Goal: Task Accomplishment & Management: Manage account settings

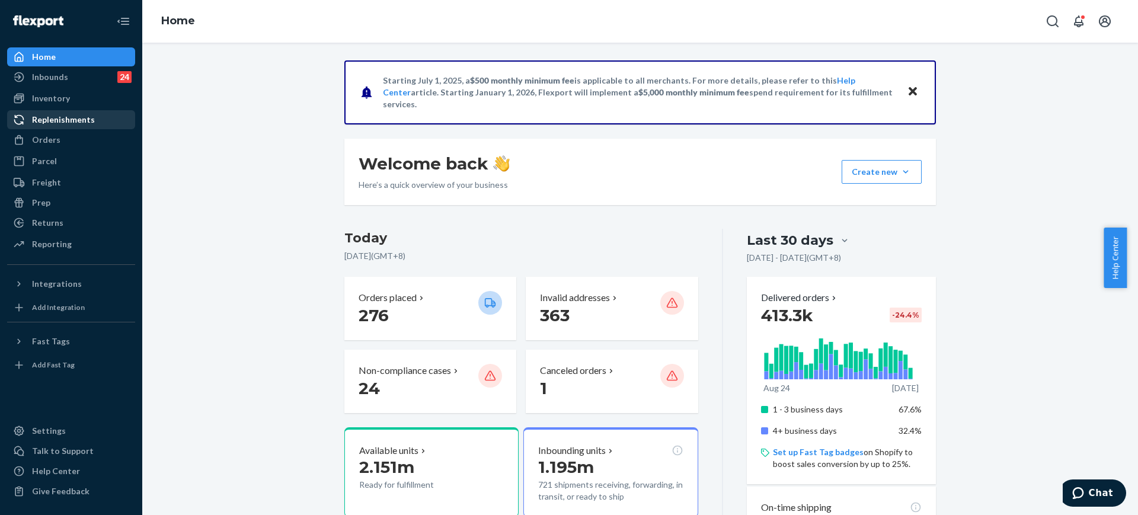
drag, startPoint x: 36, startPoint y: 224, endPoint x: 130, endPoint y: 117, distance: 142.8
click at [36, 224] on div "Returns" at bounding box center [47, 223] width 31 height 12
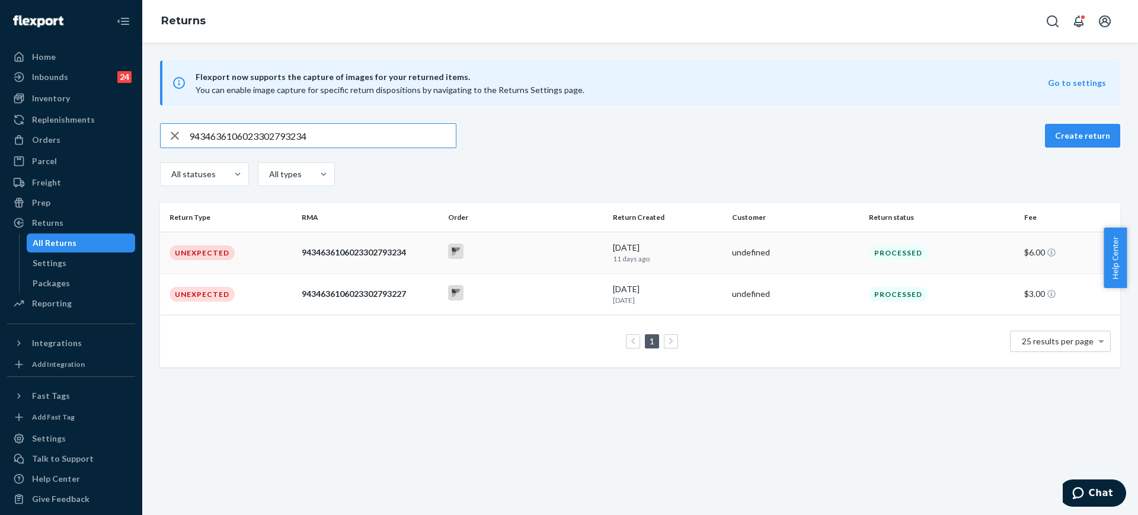
type input "9434636106023302793234"
click at [571, 255] on div at bounding box center [525, 253] width 155 height 18
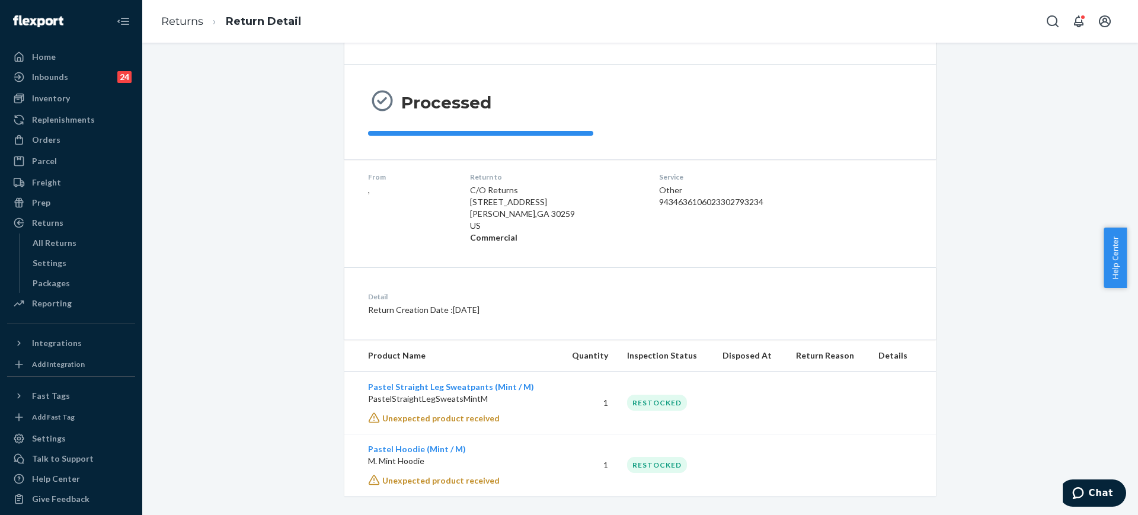
scroll to position [91, 0]
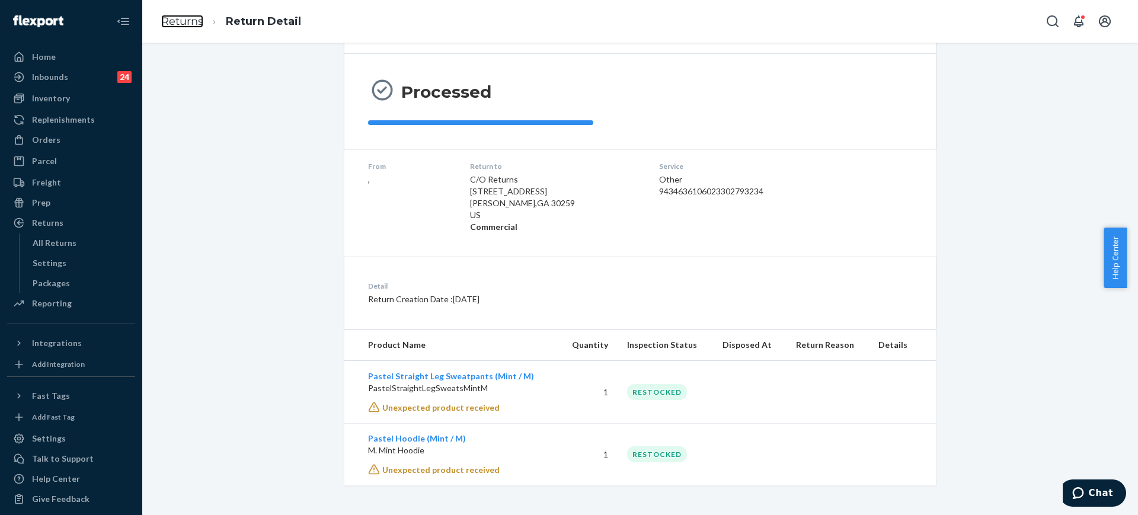
drag, startPoint x: 191, startPoint y: 27, endPoint x: 269, endPoint y: 49, distance: 81.2
click at [190, 27] on link "Returns" at bounding box center [182, 21] width 42 height 13
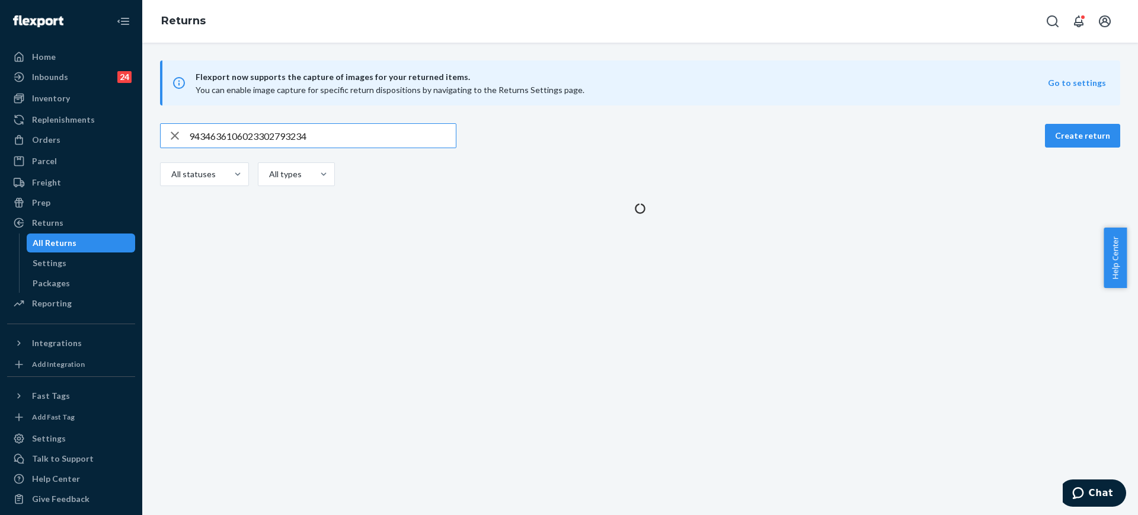
click at [417, 130] on input "9434636106023302793234" at bounding box center [322, 136] width 267 height 24
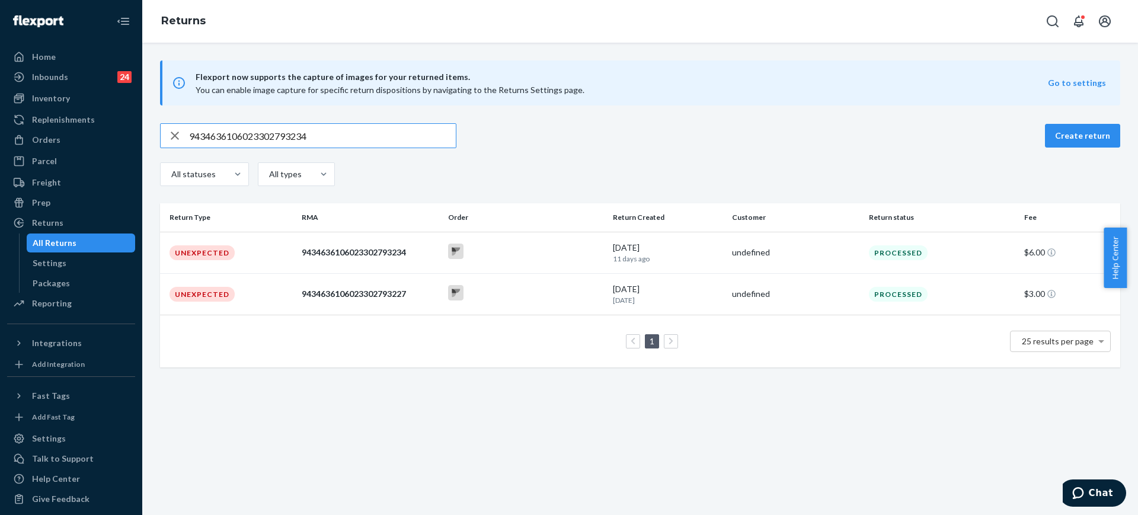
click at [417, 130] on input "9434636106023302793234" at bounding box center [322, 136] width 267 height 24
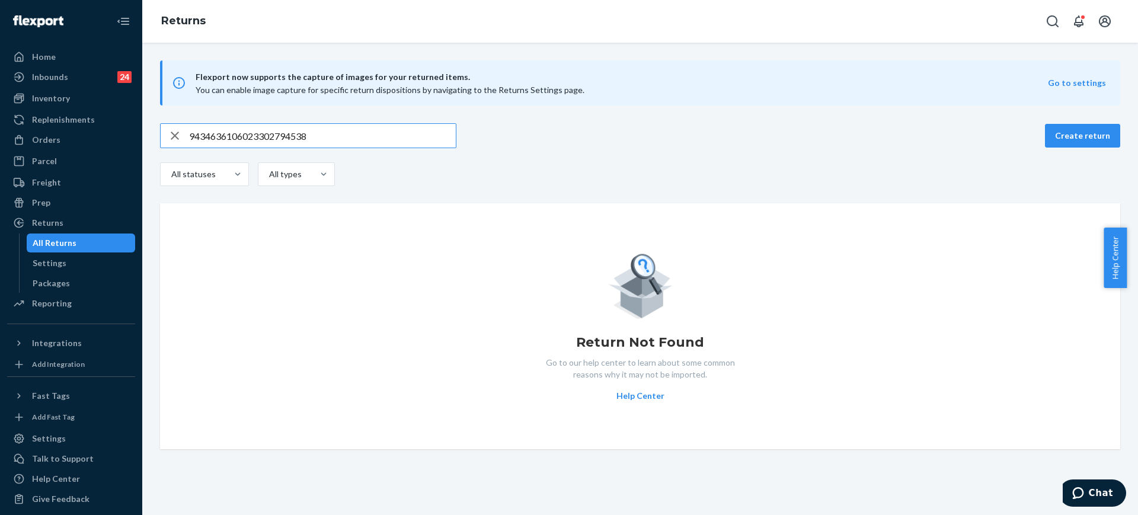
type input "9434636106023302794538"
click at [88, 142] on div "Orders" at bounding box center [71, 140] width 126 height 17
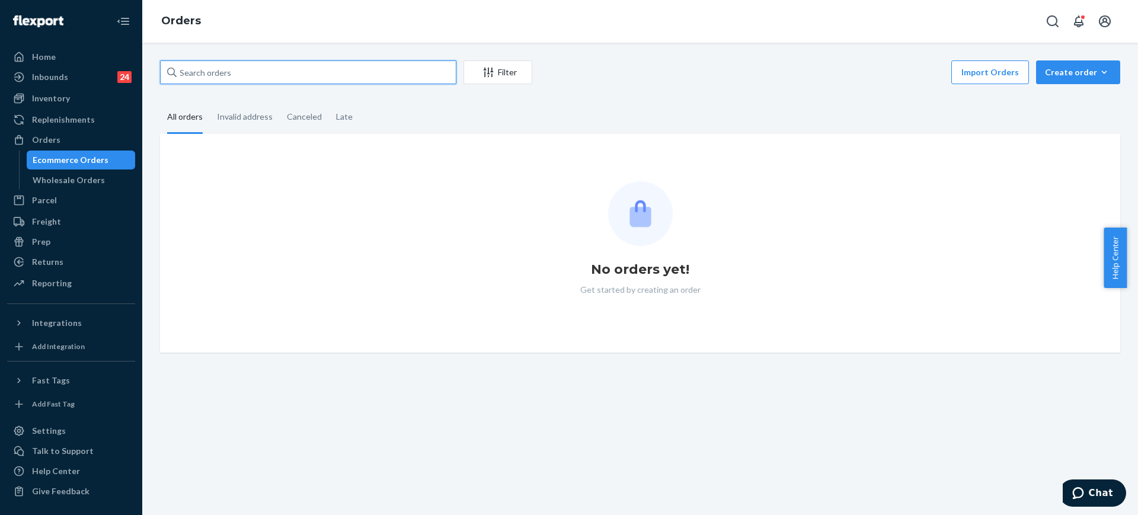
click at [244, 64] on input "text" at bounding box center [308, 72] width 296 height 24
paste input "255131602"
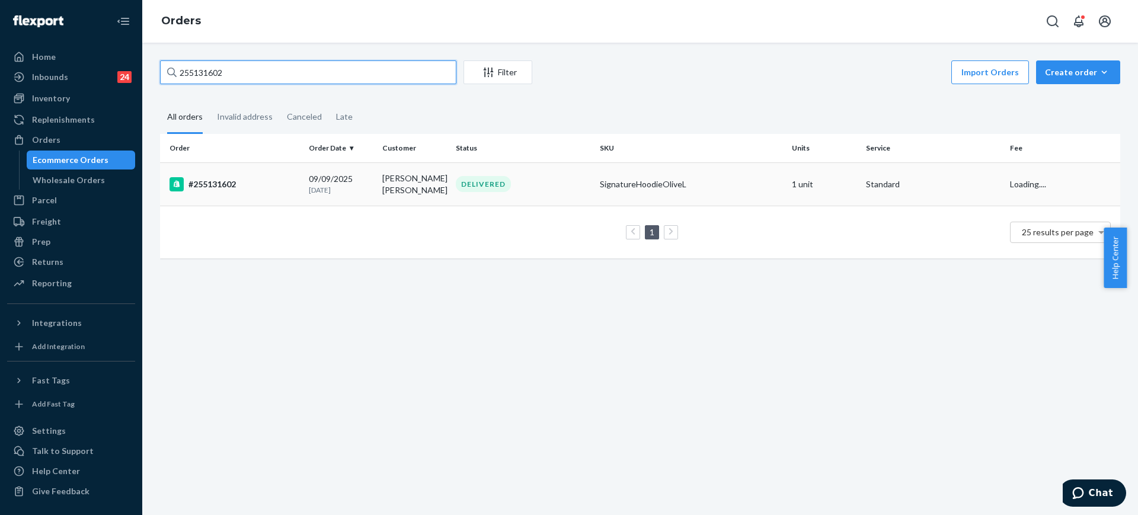
type input "255131602"
click at [622, 191] on td "SignatureHoodieOliveL" at bounding box center [691, 183] width 192 height 43
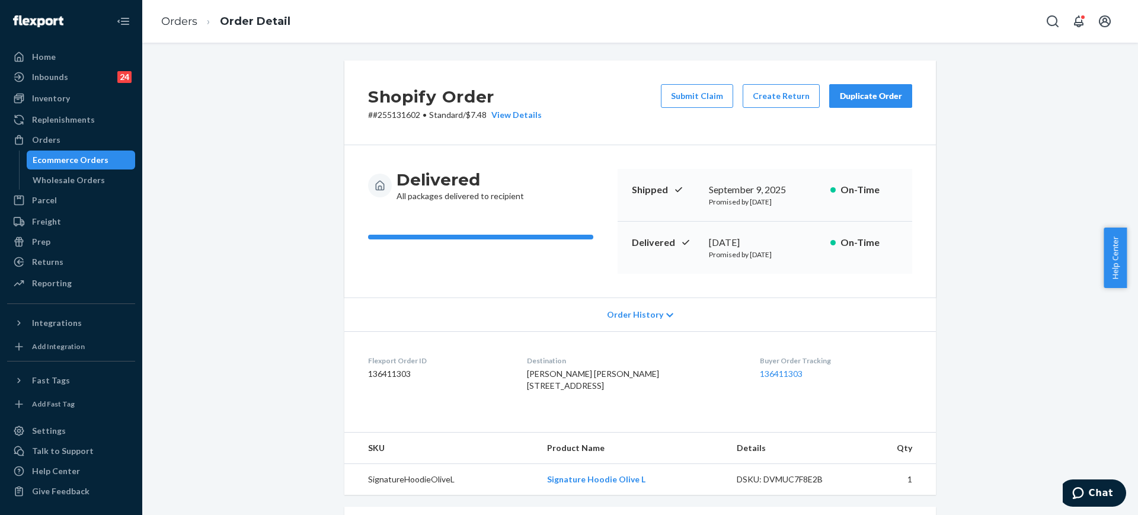
click at [862, 98] on div "Duplicate Order" at bounding box center [870, 96] width 63 height 12
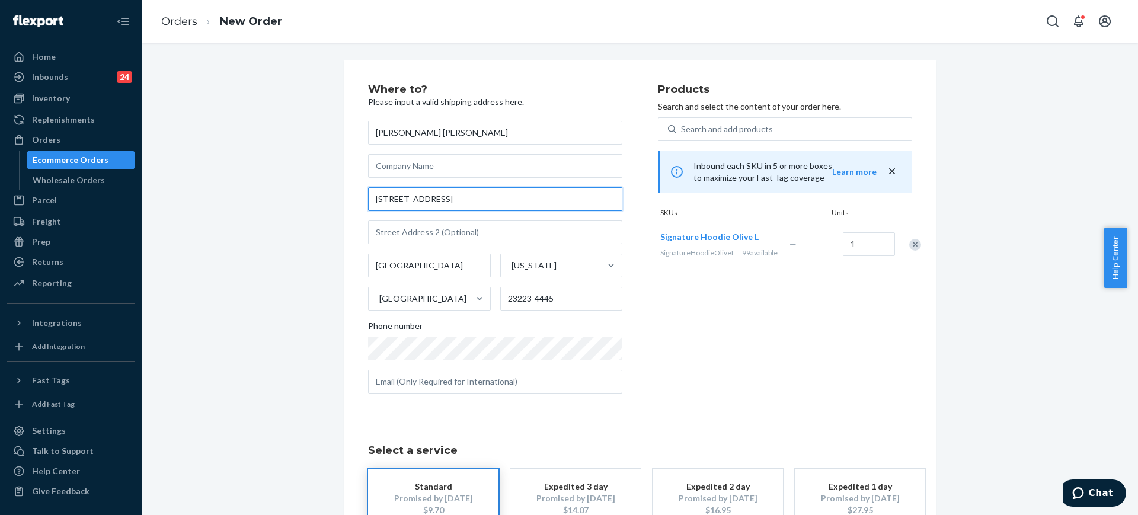
click at [533, 203] on input "1705 N 24th St" at bounding box center [495, 199] width 254 height 24
paste input "512 Sleepy Hollow Dr. Richmond, VA 23229"
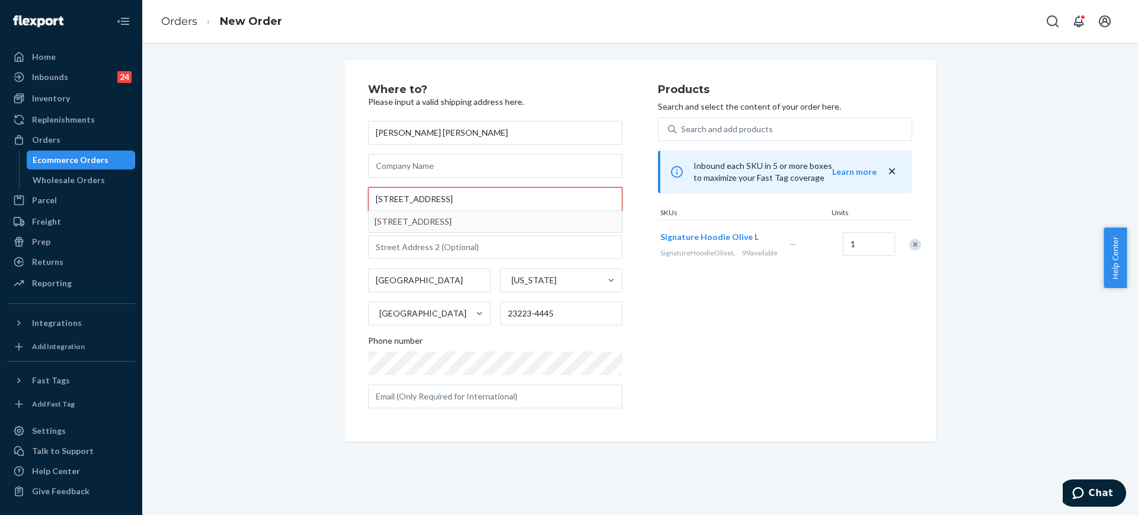
type input "512 Sleepy Hollow Dr. Richmond, VA 23229"
type input "23229"
type input "512 Sleepy Hollow Rd"
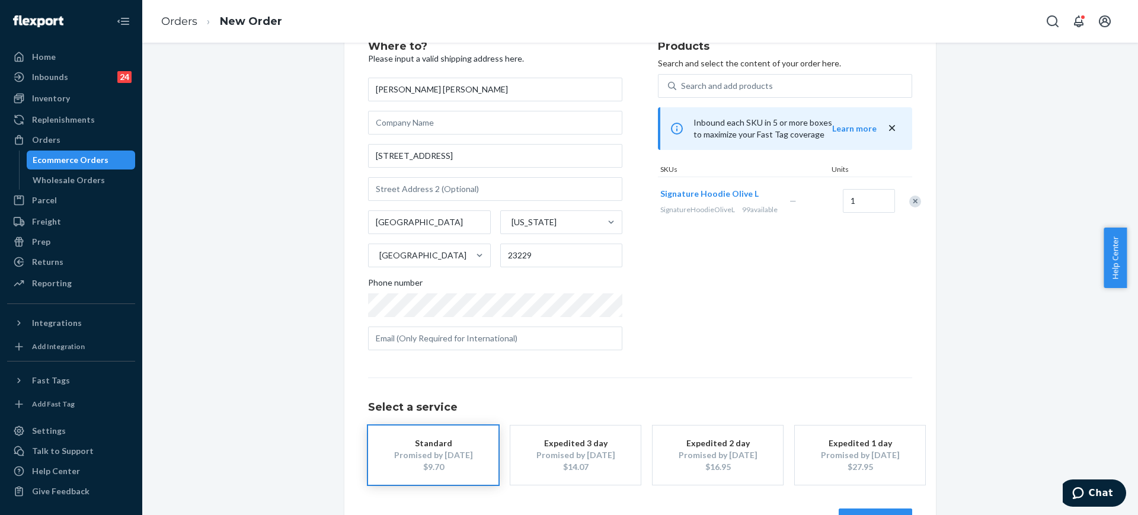
scroll to position [84, 0]
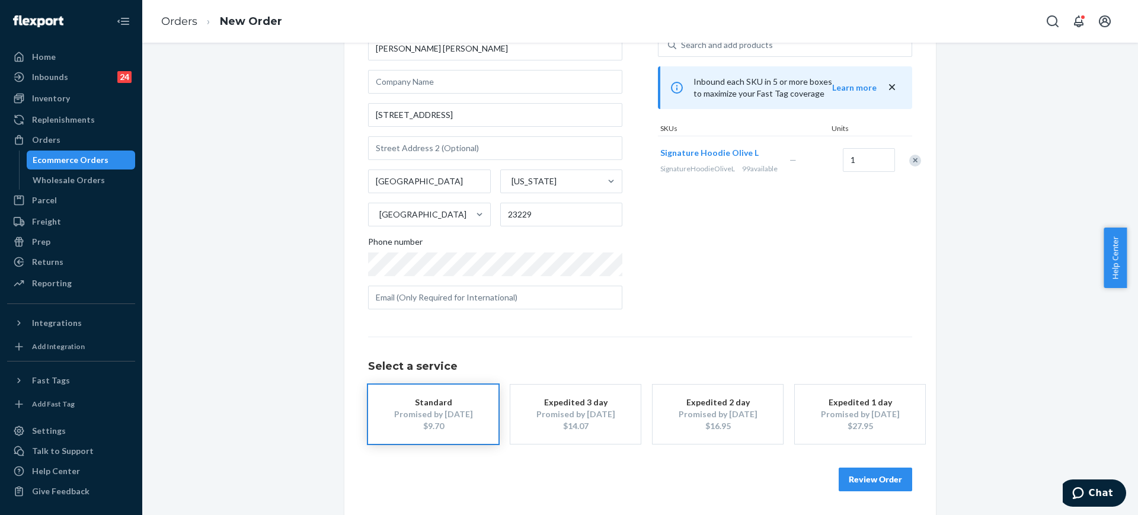
click at [692, 298] on div "Products Search and select the content of your order here. Search and add produ…" at bounding box center [785, 159] width 254 height 319
click at [858, 471] on button "Review Order" at bounding box center [874, 480] width 73 height 24
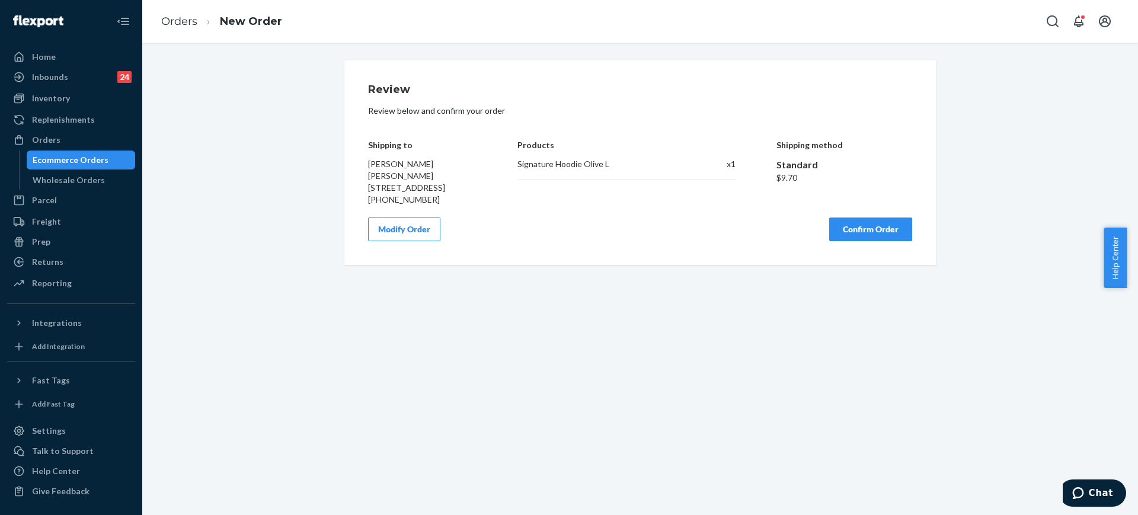
scroll to position [0, 0]
click at [865, 231] on button "Confirm Order" at bounding box center [870, 229] width 83 height 24
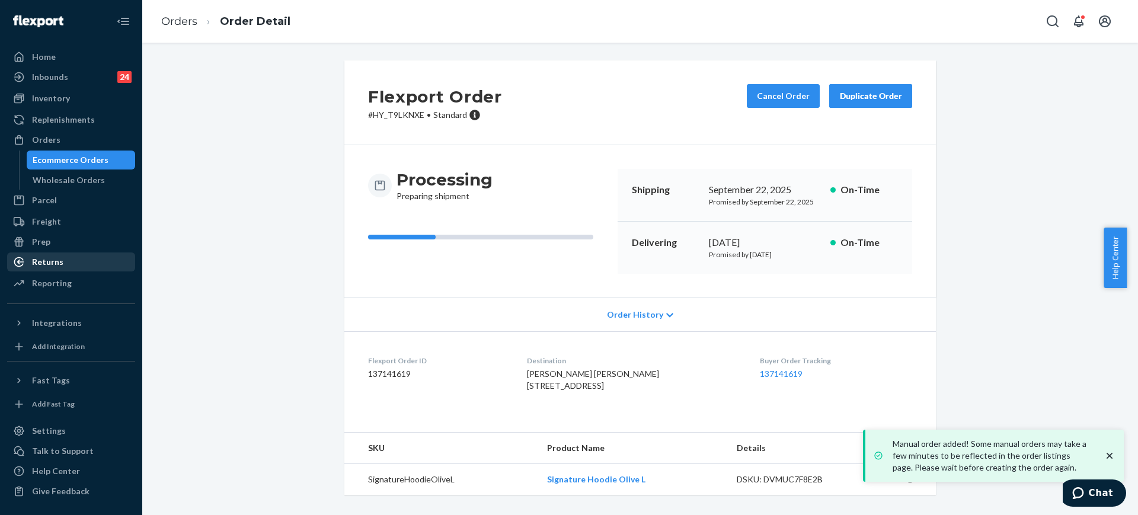
click at [46, 257] on div "Returns" at bounding box center [47, 262] width 31 height 12
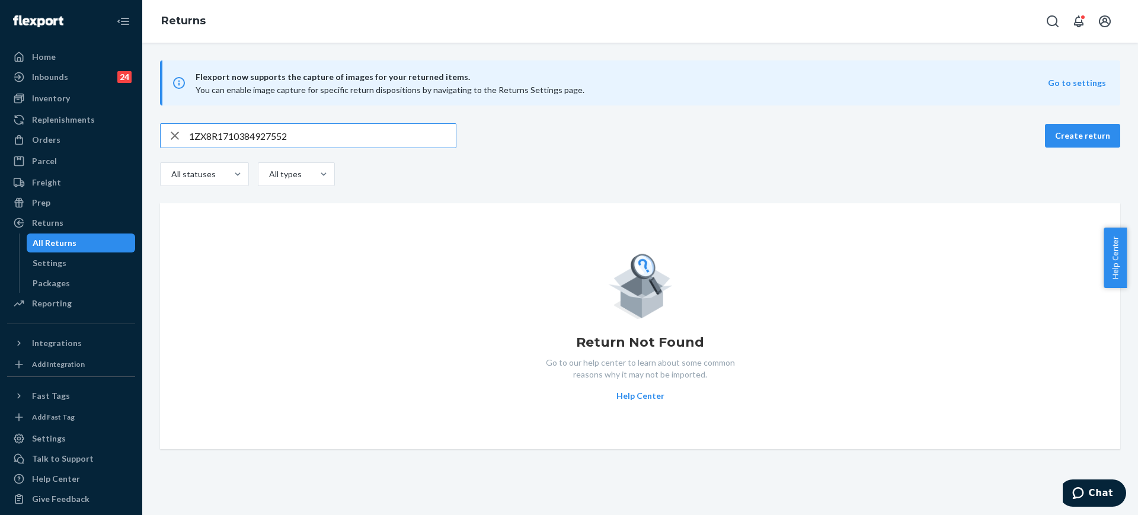
type input "1ZX8R1710384927552"
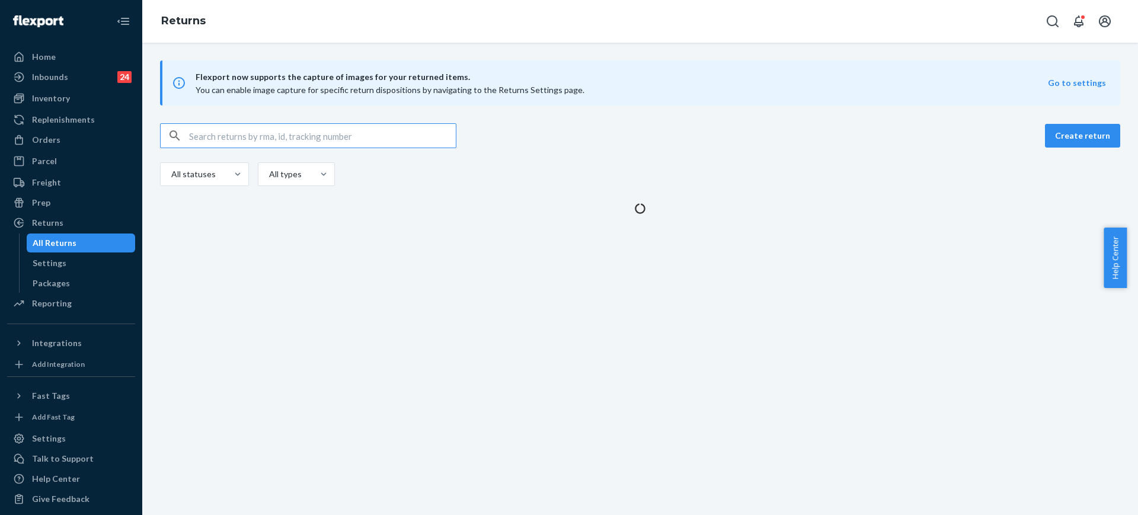
click at [292, 133] on input "text" at bounding box center [322, 136] width 267 height 24
type input "1ZX8R1710384927552"
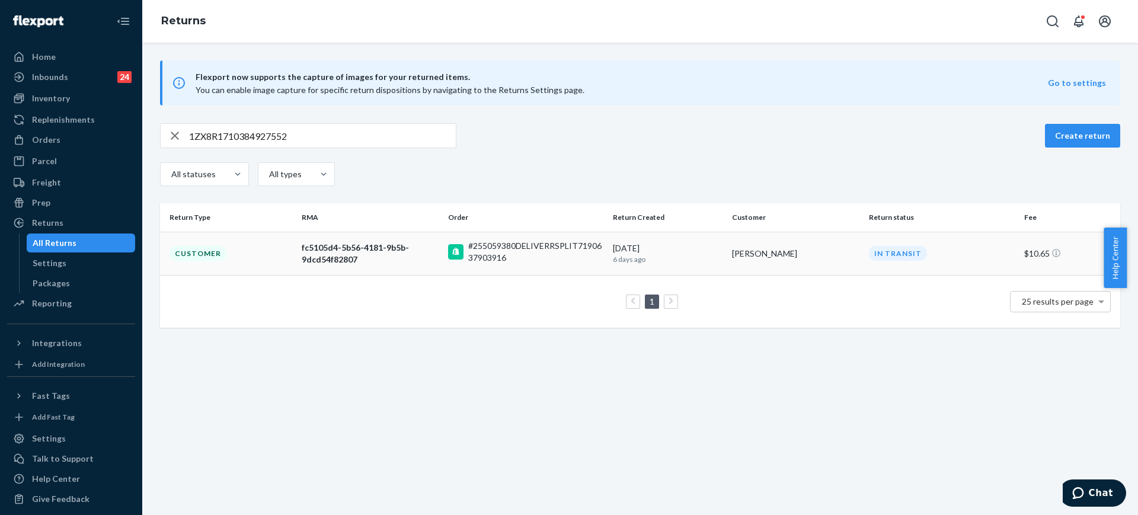
click at [662, 255] on p "6 days ago" at bounding box center [668, 259] width 110 height 10
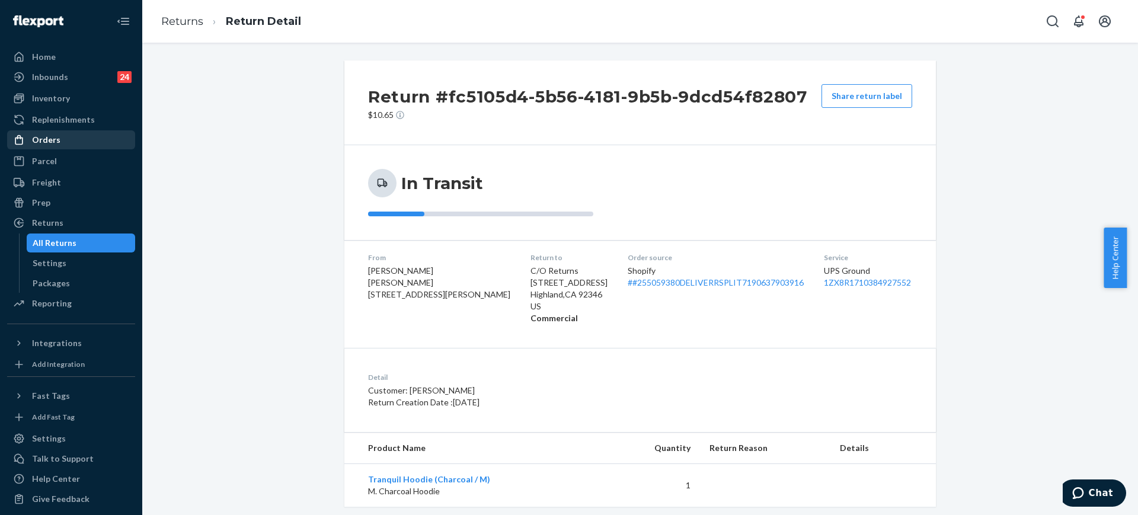
click at [21, 146] on div "Orders" at bounding box center [71, 140] width 126 height 17
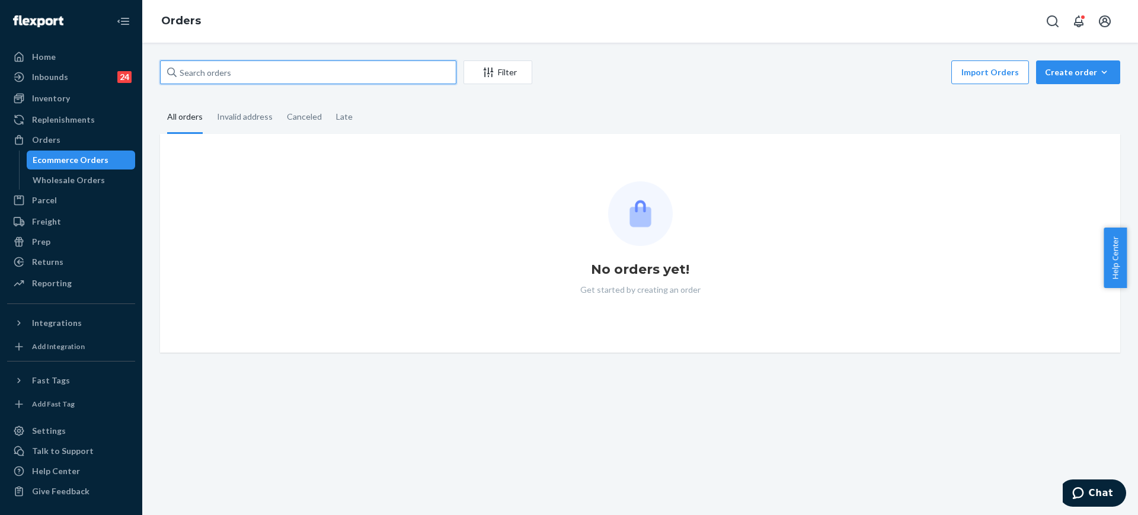
click at [342, 65] on input "text" at bounding box center [308, 72] width 296 height 24
paste input "#255003500"
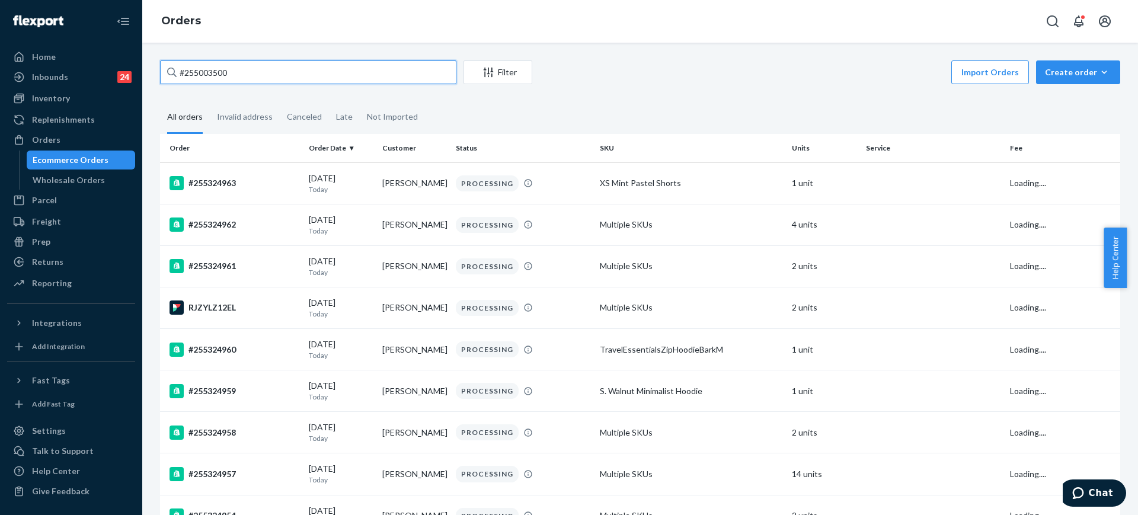
type input "#255003500"
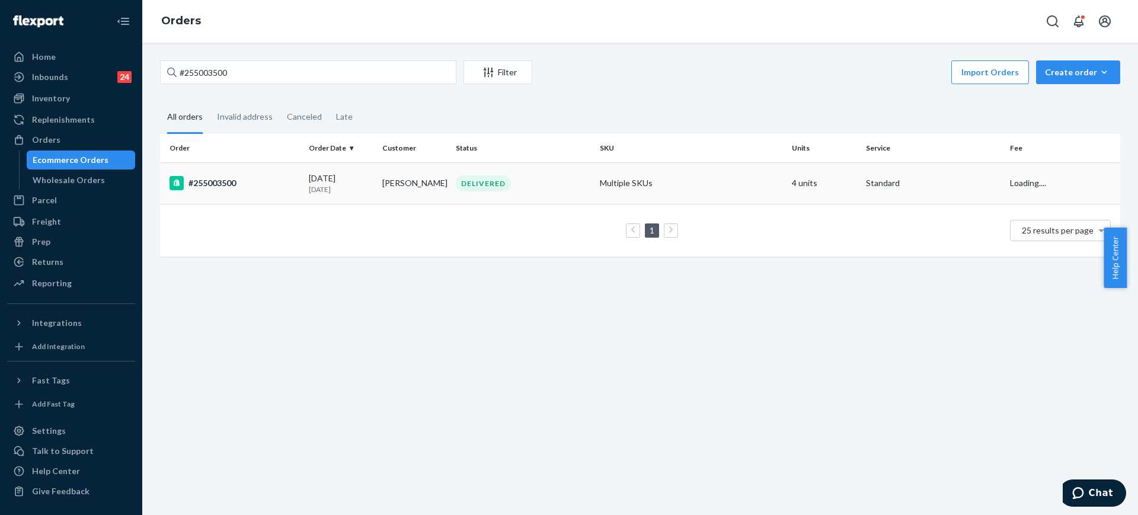
click at [550, 180] on div "DELIVERED" at bounding box center [522, 183] width 139 height 16
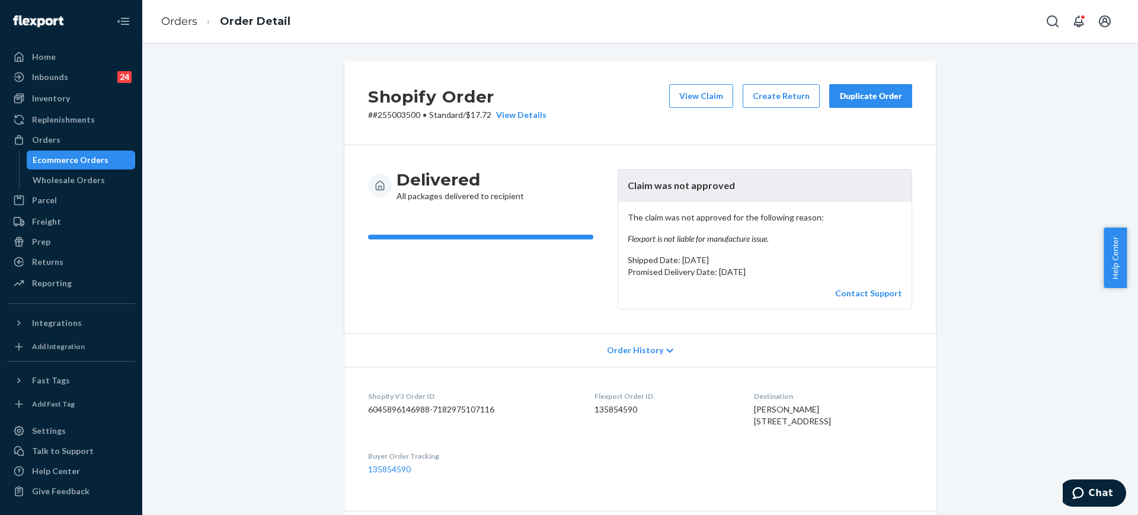
click at [872, 88] on button "Duplicate Order" at bounding box center [870, 96] width 83 height 24
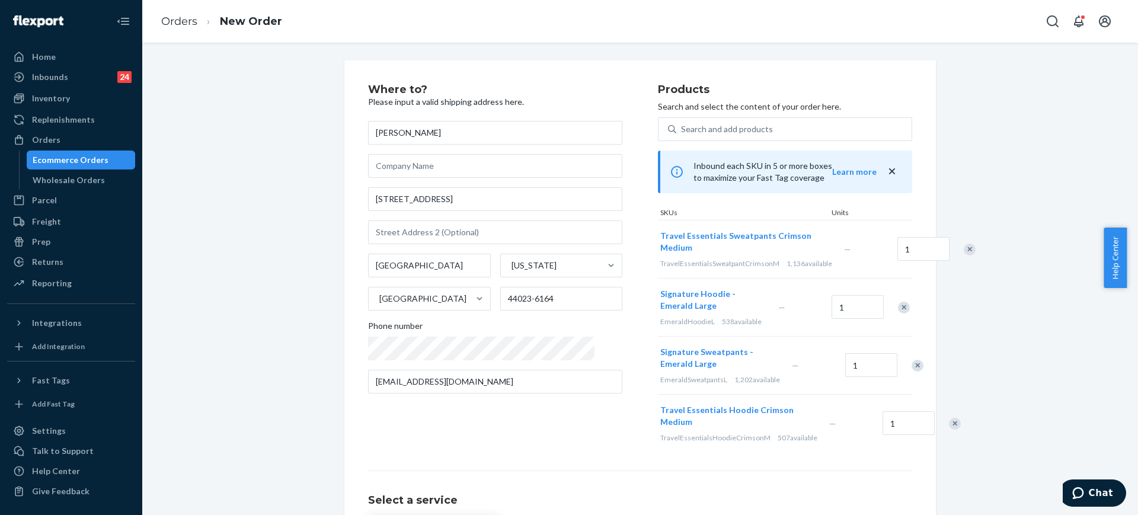
click at [914, 254] on div "Where to? Please input a valid shipping address here. [PERSON_NAME] [STREET_ADD…" at bounding box center [639, 348] width 591 height 576
click at [964, 251] on div "Remove Item" at bounding box center [970, 250] width 12 height 12
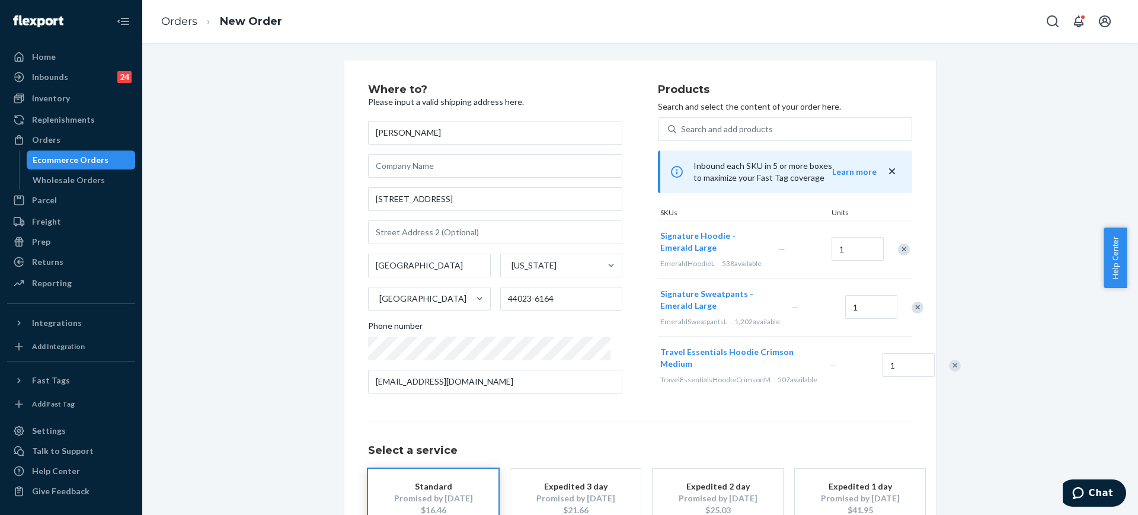
click at [901, 322] on div at bounding box center [911, 307] width 30 height 31
click at [911, 313] on div "Remove Item" at bounding box center [917, 308] width 12 height 12
click at [949, 313] on div "Remove Item" at bounding box center [955, 308] width 12 height 12
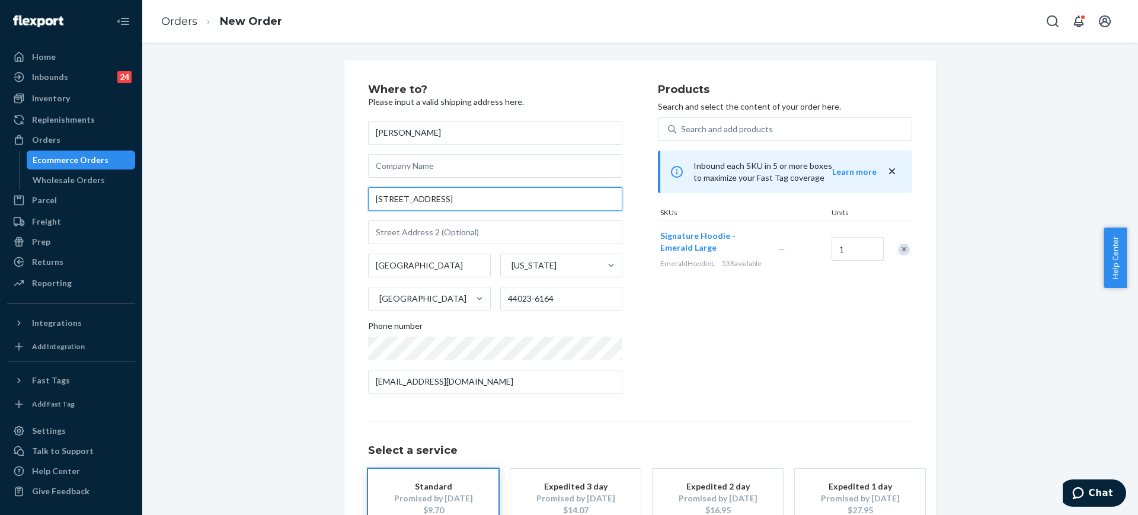
click at [471, 200] on input "[STREET_ADDRESS]" at bounding box center [495, 199] width 254 height 24
click at [473, 200] on input "[STREET_ADDRESS]" at bounding box center [495, 199] width 254 height 24
paste input "[STREET_ADDRESS]"
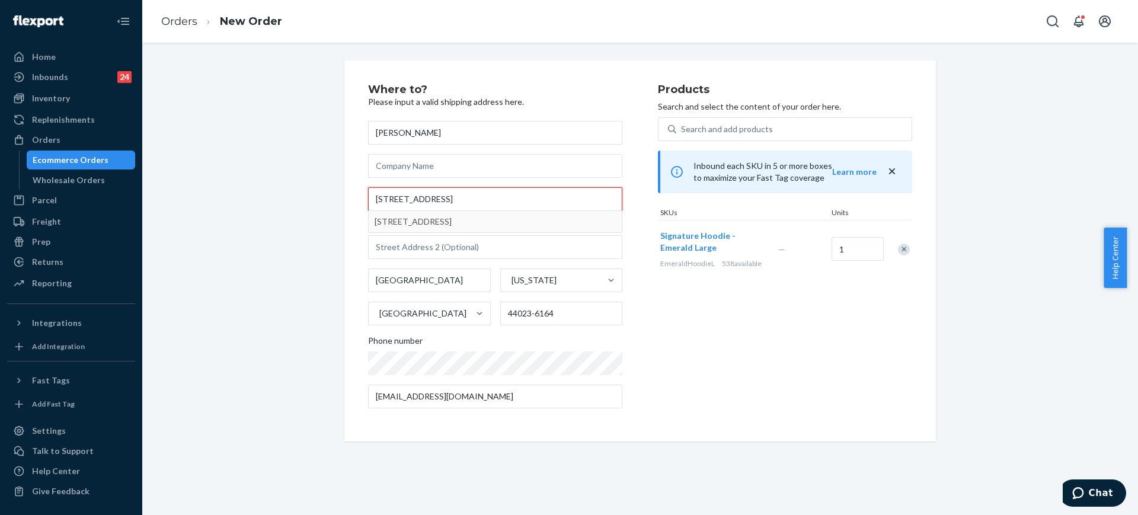
type input "[STREET_ADDRESS]"
type input "44023"
type input "[STREET_ADDRESS]"
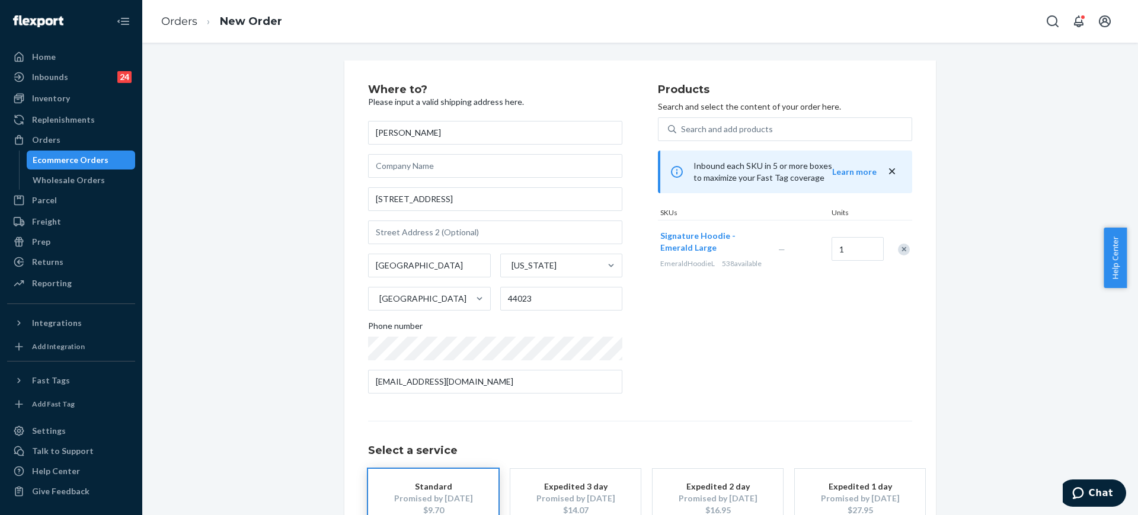
drag, startPoint x: 292, startPoint y: 283, endPoint x: 724, endPoint y: 305, distance: 433.2
click at [292, 283] on div "Where to? Please input a valid shipping address here. [PERSON_NAME] [STREET_ADD…" at bounding box center [640, 329] width 978 height 539
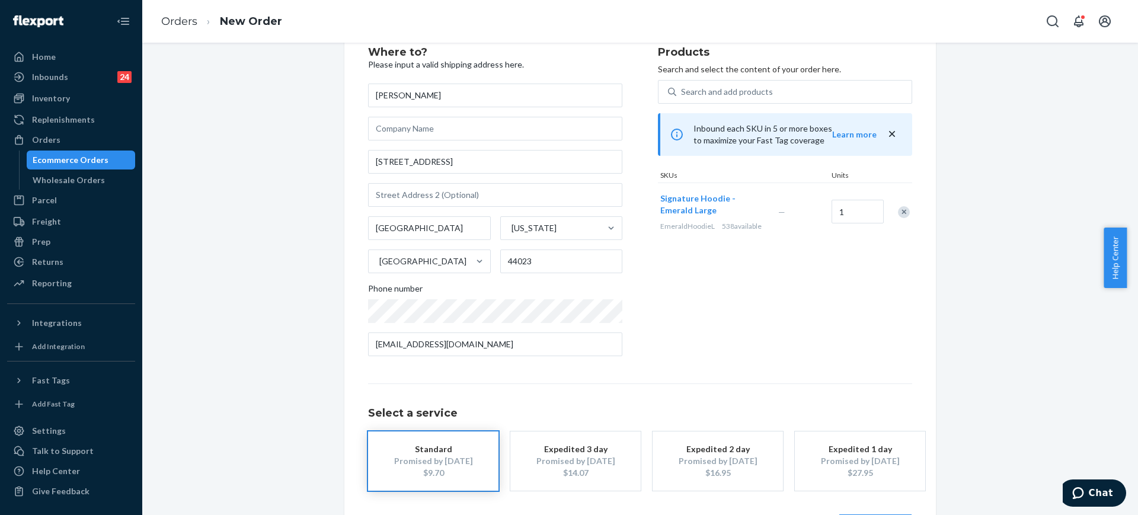
scroll to position [84, 0]
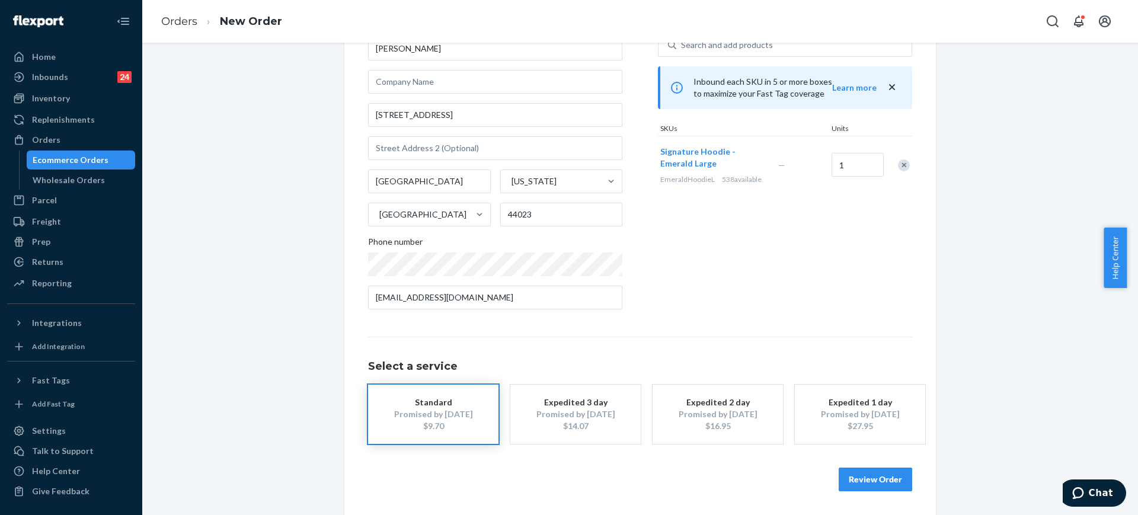
click at [851, 476] on button "Review Order" at bounding box center [874, 480] width 73 height 24
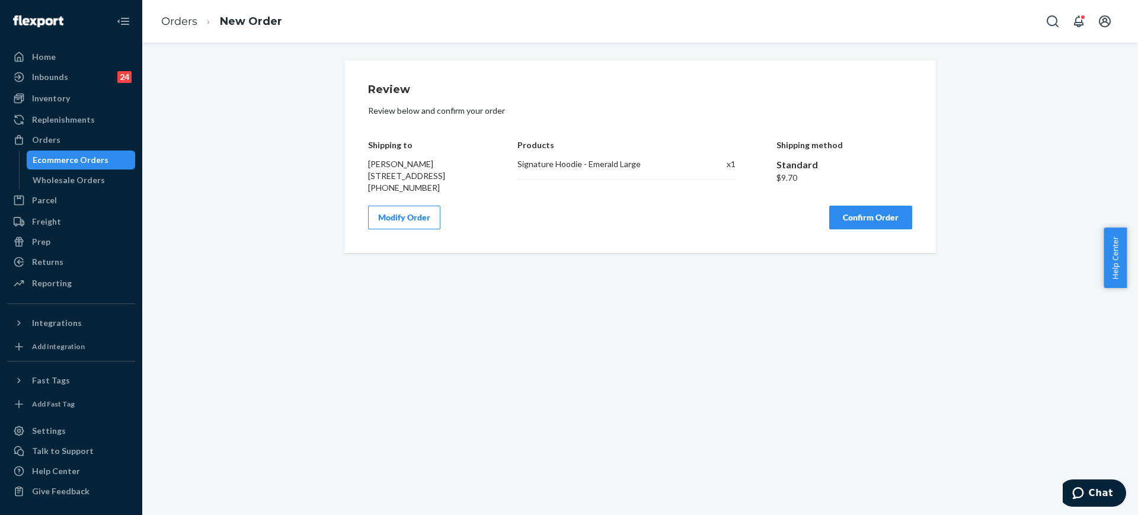
scroll to position [0, 0]
click at [894, 227] on button "Confirm Order" at bounding box center [870, 218] width 83 height 24
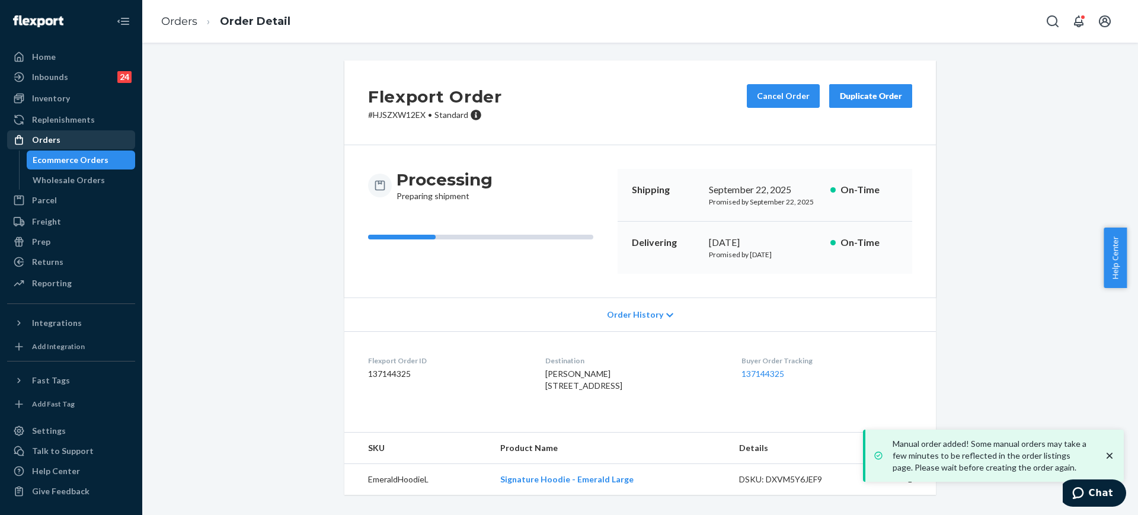
click at [70, 134] on div "Orders" at bounding box center [71, 140] width 126 height 17
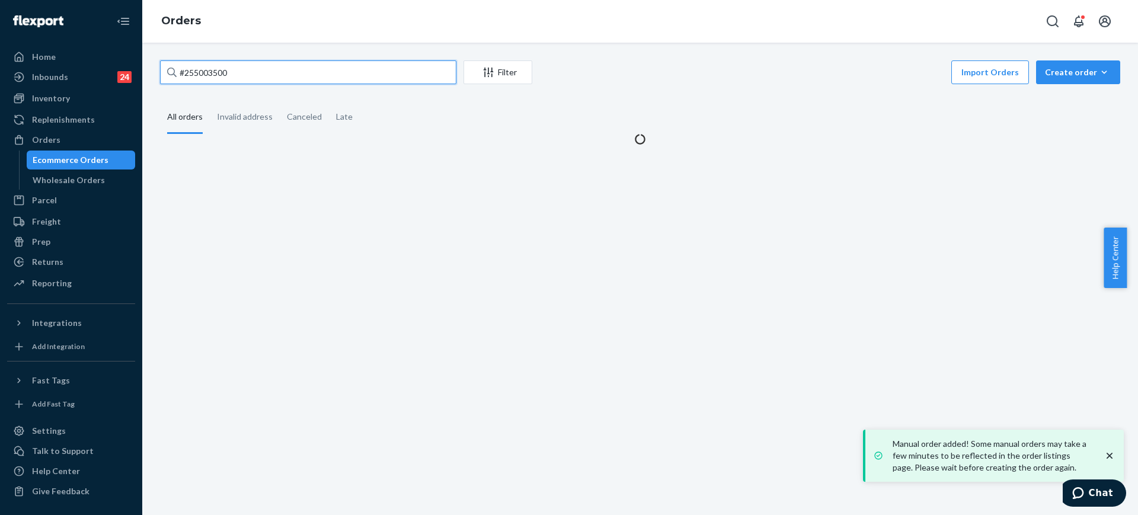
click at [299, 75] on input "#255003500" at bounding box center [308, 72] width 296 height 24
click at [300, 75] on input "#255003500" at bounding box center [308, 72] width 296 height 24
paste input "90130"
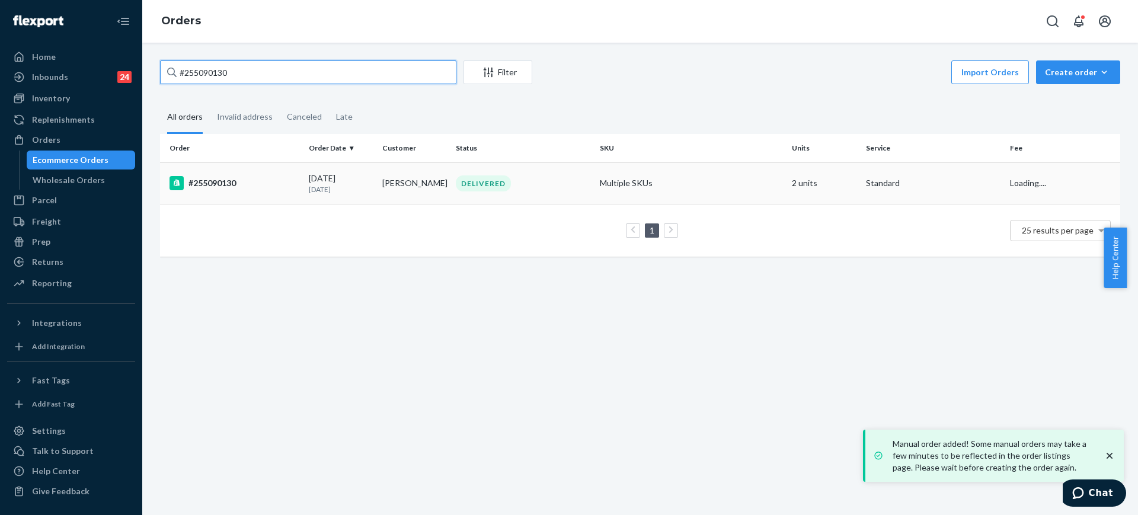
type input "#255090130"
click at [762, 185] on td "Multiple SKUs" at bounding box center [691, 182] width 192 height 41
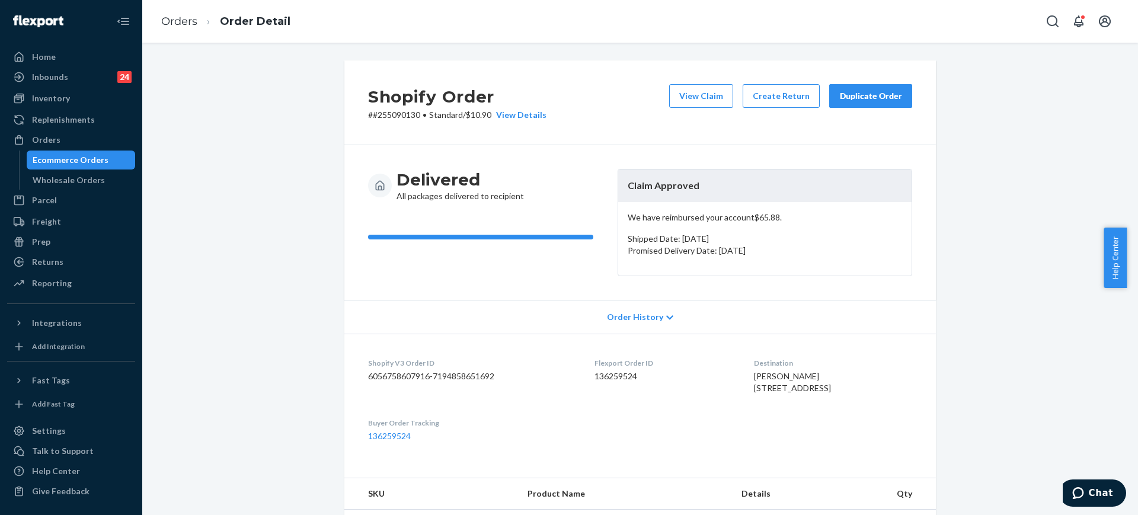
click at [856, 85] on button "Duplicate Order" at bounding box center [870, 96] width 83 height 24
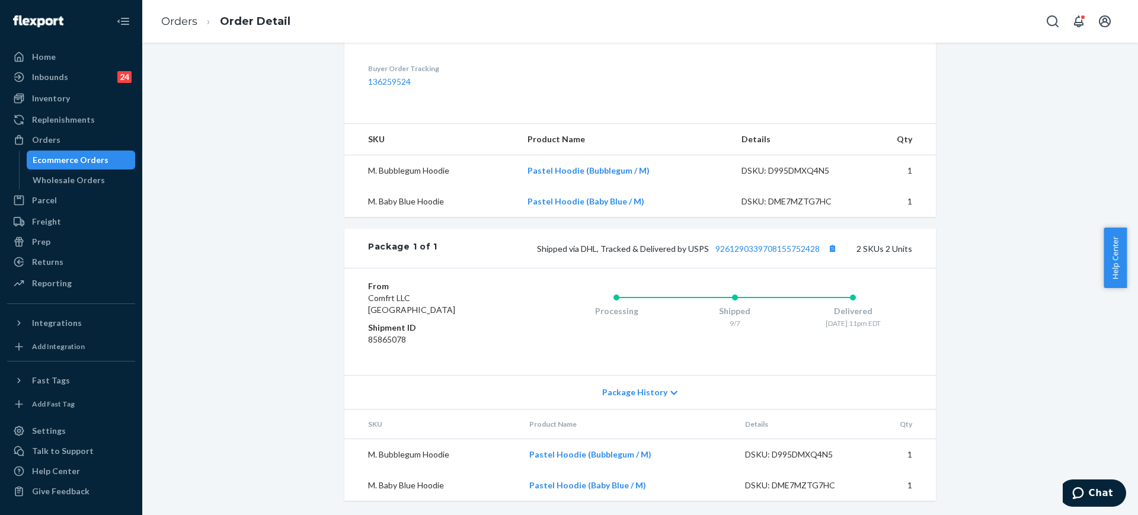
scroll to position [378, 0]
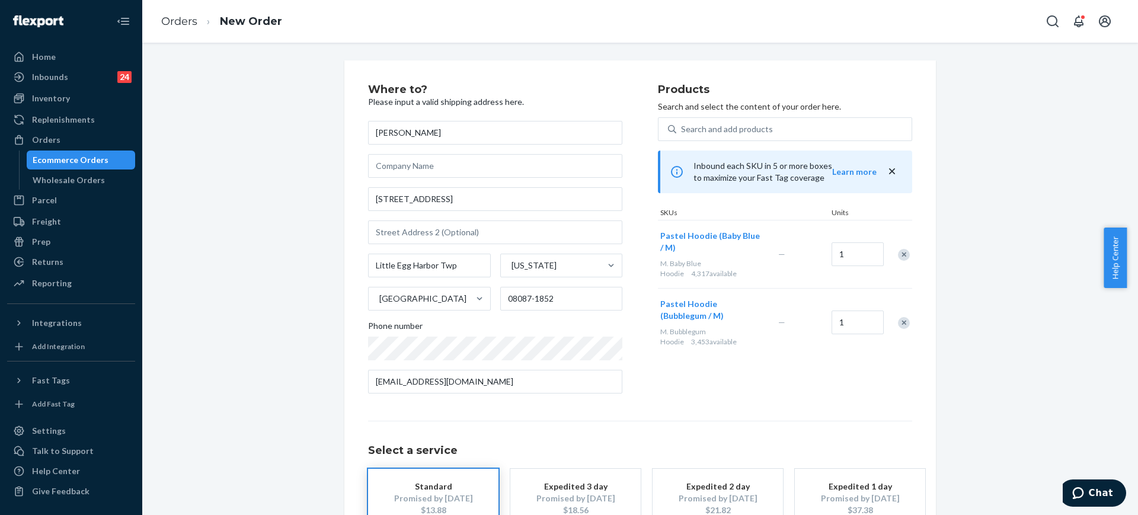
drag, startPoint x: 468, startPoint y: 180, endPoint x: 466, endPoint y: 187, distance: 6.8
click at [468, 180] on div "[PERSON_NAME] [STREET_ADDRESS][US_STATE][PHONE_NUMBER] Phone number [EMAIL_ADDR…" at bounding box center [495, 257] width 254 height 273
click at [466, 197] on input "[STREET_ADDRESS]" at bounding box center [495, 199] width 254 height 24
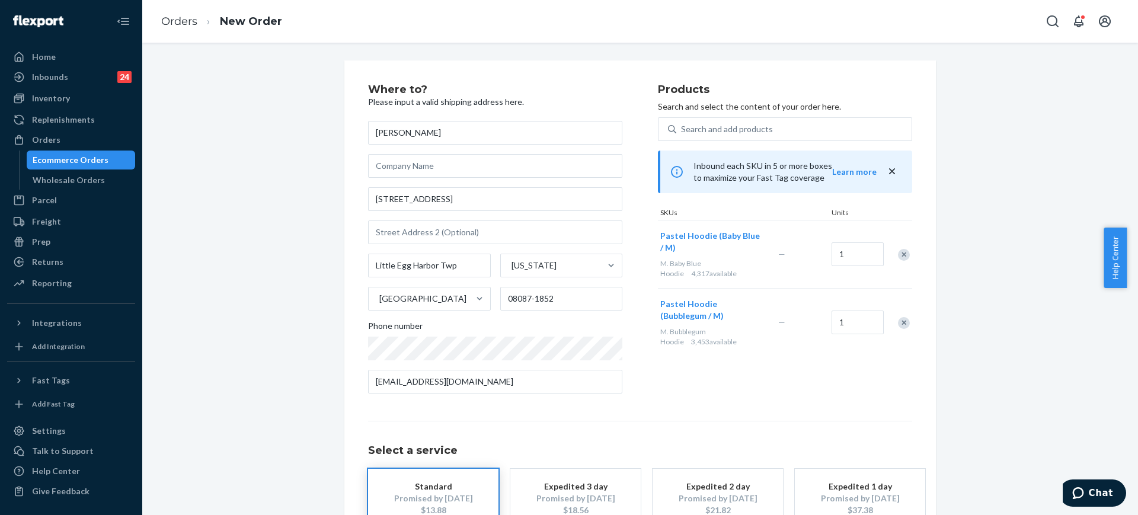
drag, startPoint x: 324, startPoint y: 289, endPoint x: 364, endPoint y: 286, distance: 40.5
click at [321, 289] on div "Where to? Please input a valid shipping address here. [PERSON_NAME] [STREET_ADD…" at bounding box center [640, 329] width 978 height 539
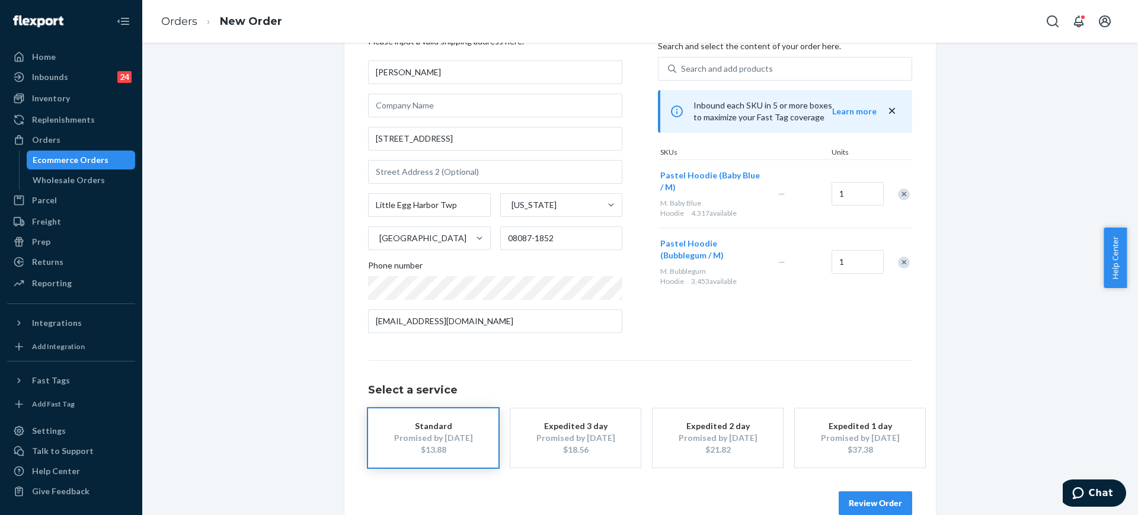
scroll to position [84, 0]
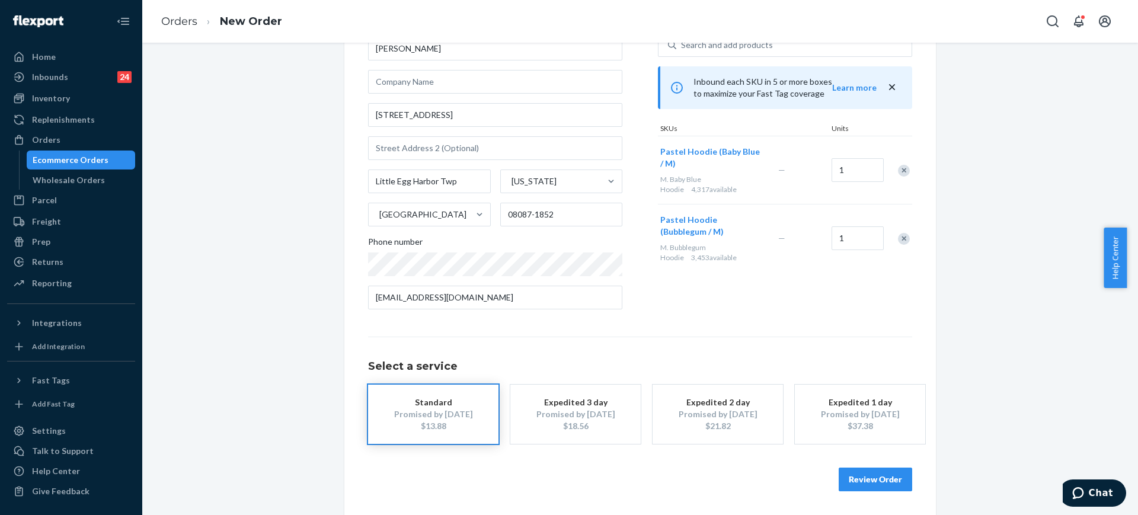
click at [886, 482] on button "Review Order" at bounding box center [874, 480] width 73 height 24
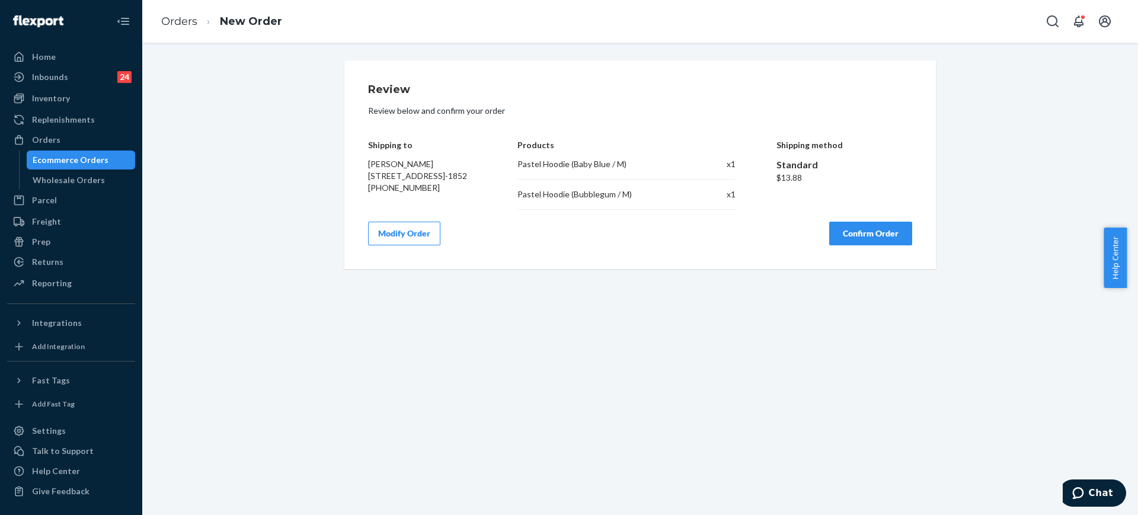
scroll to position [0, 0]
click at [879, 200] on div "Shipping method Standard $13.88" at bounding box center [844, 166] width 136 height 87
click at [875, 224] on div "Review Review below and confirm your order Shipping to [PERSON_NAME] [STREET_AD…" at bounding box center [640, 164] width 544 height 161
click at [876, 235] on button "Confirm Order" at bounding box center [870, 234] width 83 height 24
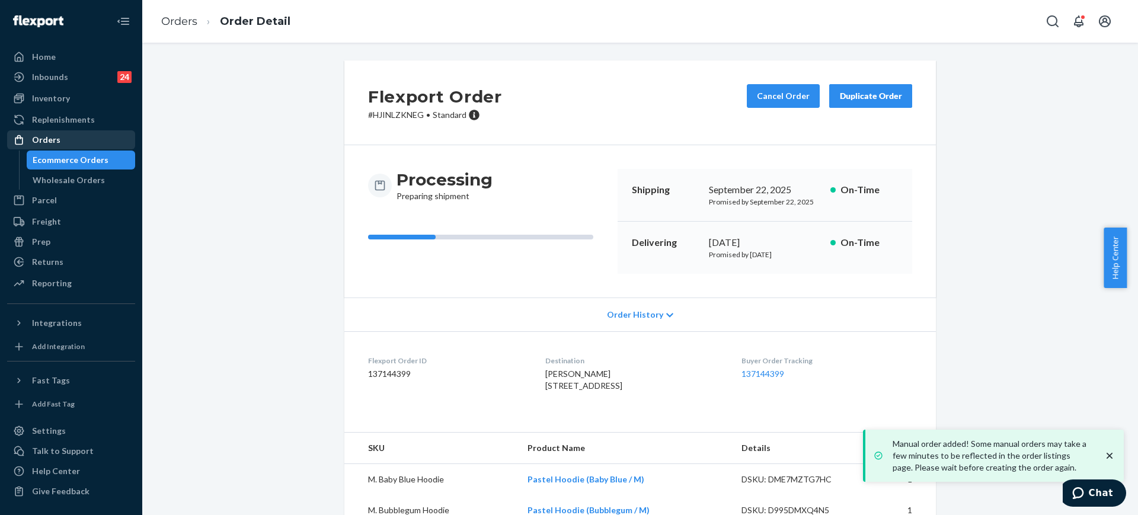
click at [62, 133] on div "Orders" at bounding box center [71, 140] width 126 height 17
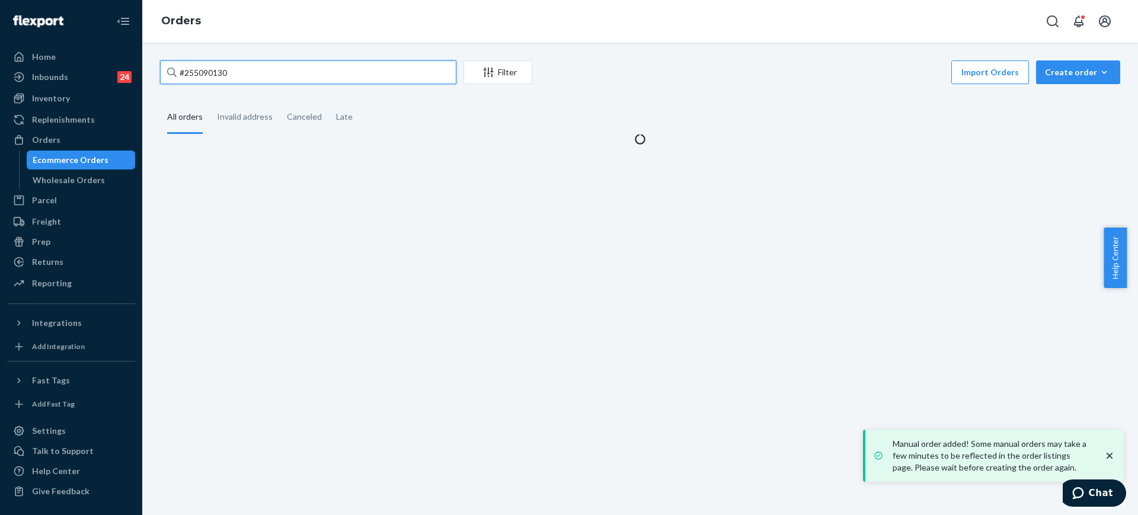
click at [341, 81] on input "#255090130" at bounding box center [308, 72] width 296 height 24
click at [340, 80] on input "#255090130" at bounding box center [308, 72] width 296 height 24
paste input "255165742"
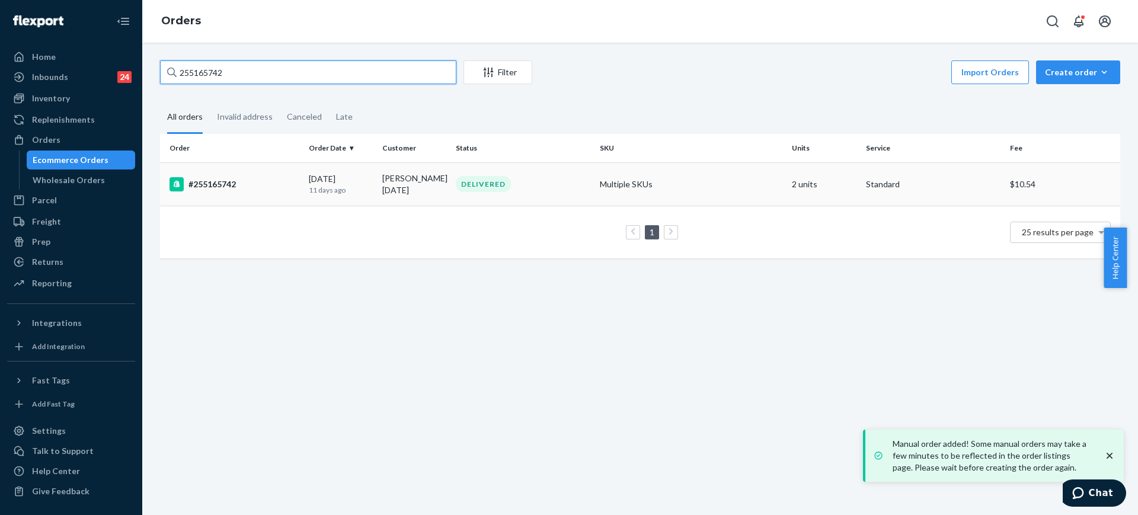
type input "255165742"
click at [648, 187] on td "Multiple SKUs" at bounding box center [691, 183] width 192 height 43
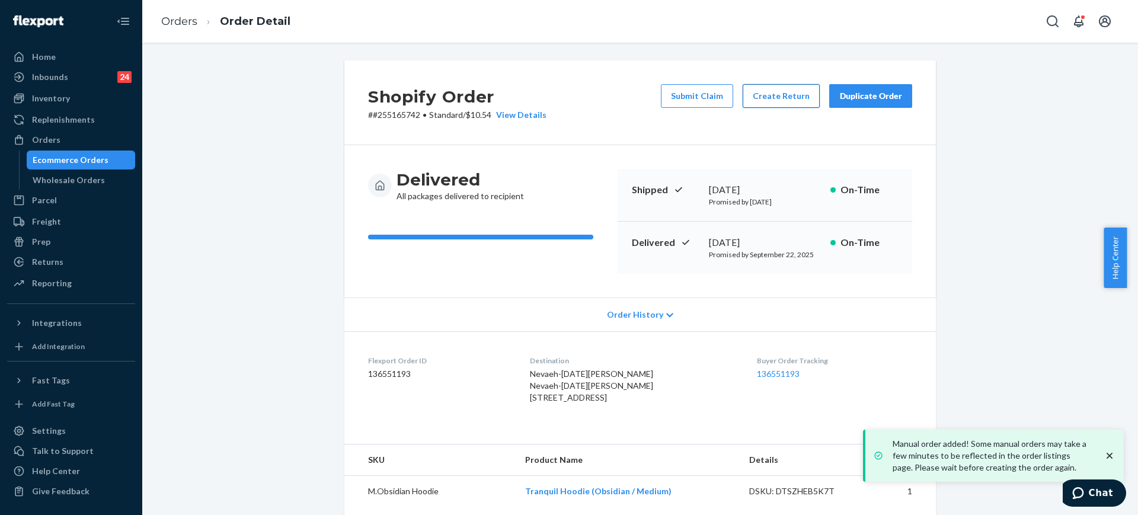
click at [751, 103] on button "Create Return" at bounding box center [780, 96] width 77 height 24
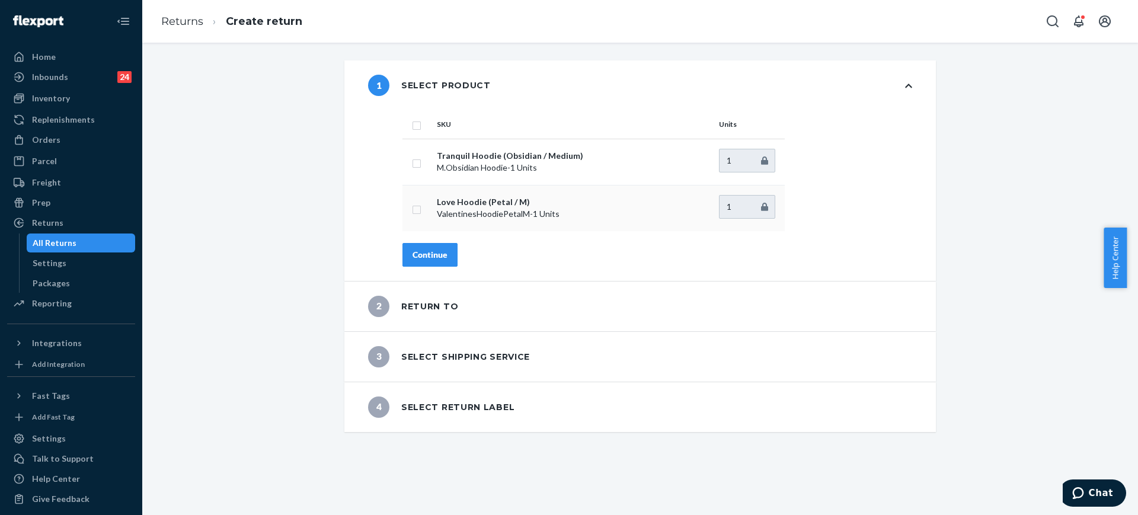
click at [421, 203] on td at bounding box center [417, 208] width 30 height 46
click at [402, 207] on td at bounding box center [417, 208] width 30 height 46
click at [412, 212] on input "checkbox" at bounding box center [416, 208] width 9 height 12
checkbox input "true"
click at [417, 254] on div "Continue" at bounding box center [429, 255] width 35 height 12
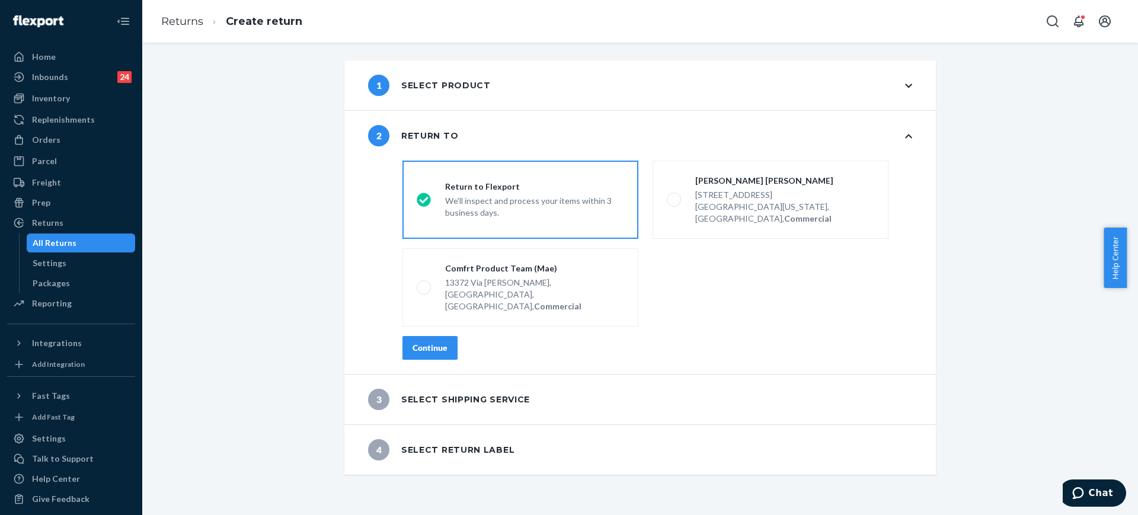
drag, startPoint x: 440, startPoint y: 325, endPoint x: 447, endPoint y: 320, distance: 8.1
click at [439, 342] on div "Continue" at bounding box center [429, 348] width 35 height 12
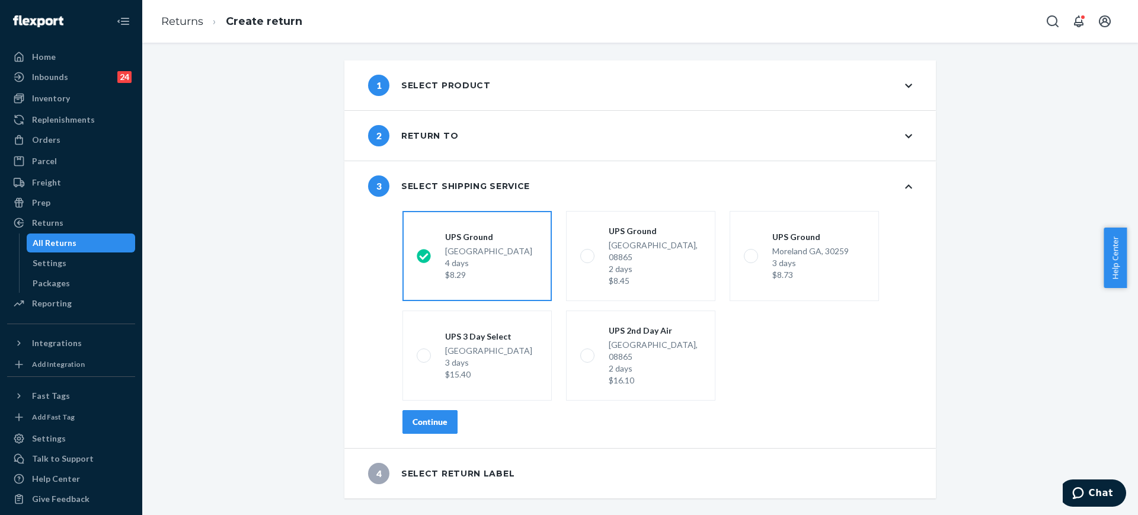
click at [427, 416] on div "Continue" at bounding box center [429, 422] width 35 height 12
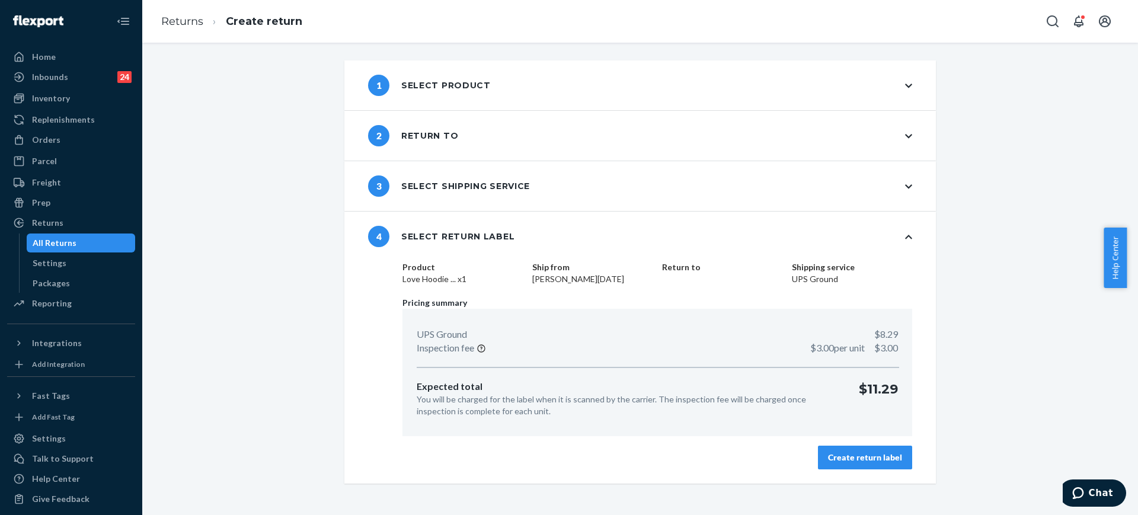
click at [883, 457] on div "Create return label" at bounding box center [865, 458] width 74 height 12
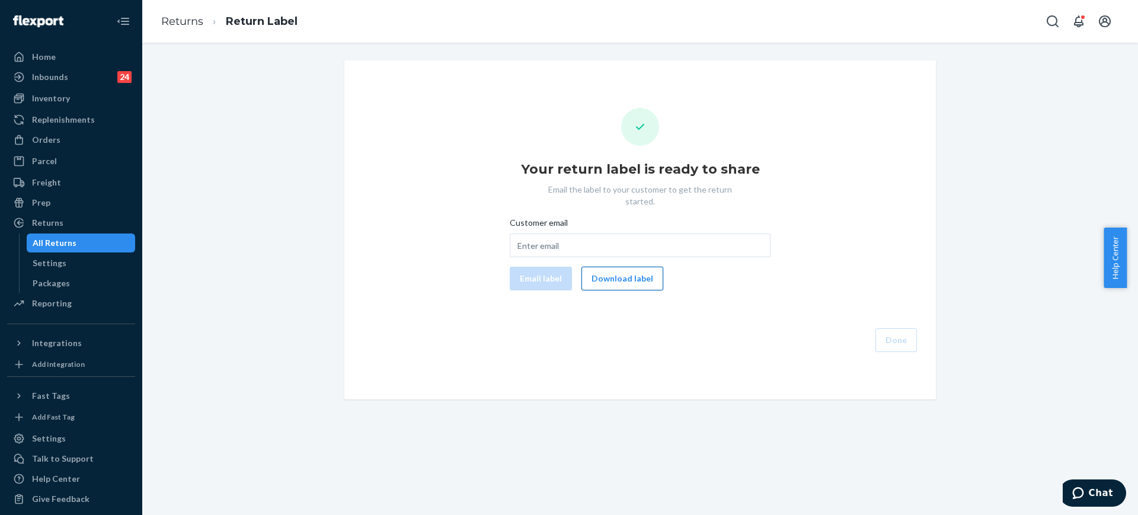
click at [629, 267] on button "Download label" at bounding box center [622, 279] width 82 height 24
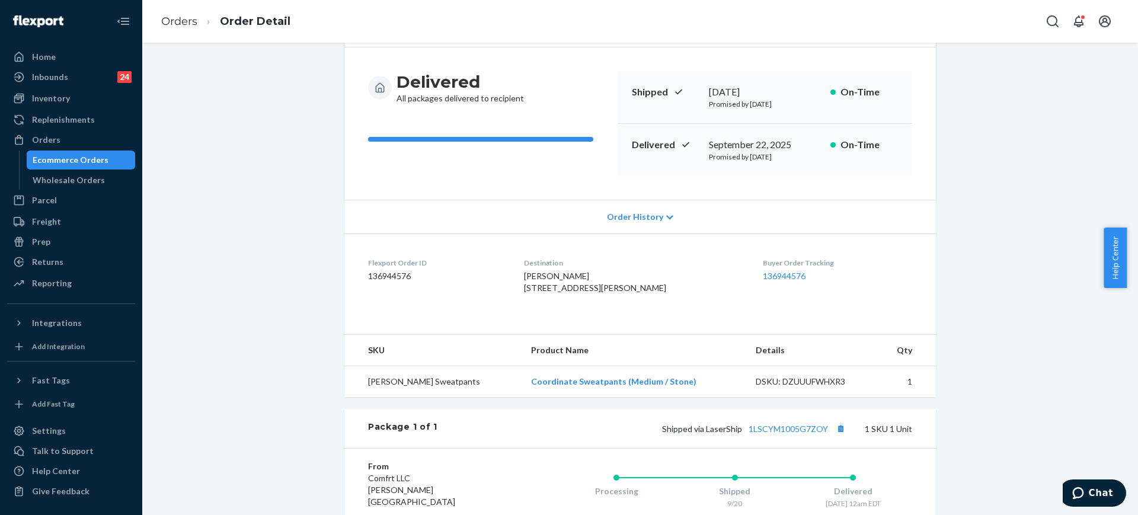
scroll to position [271, 0]
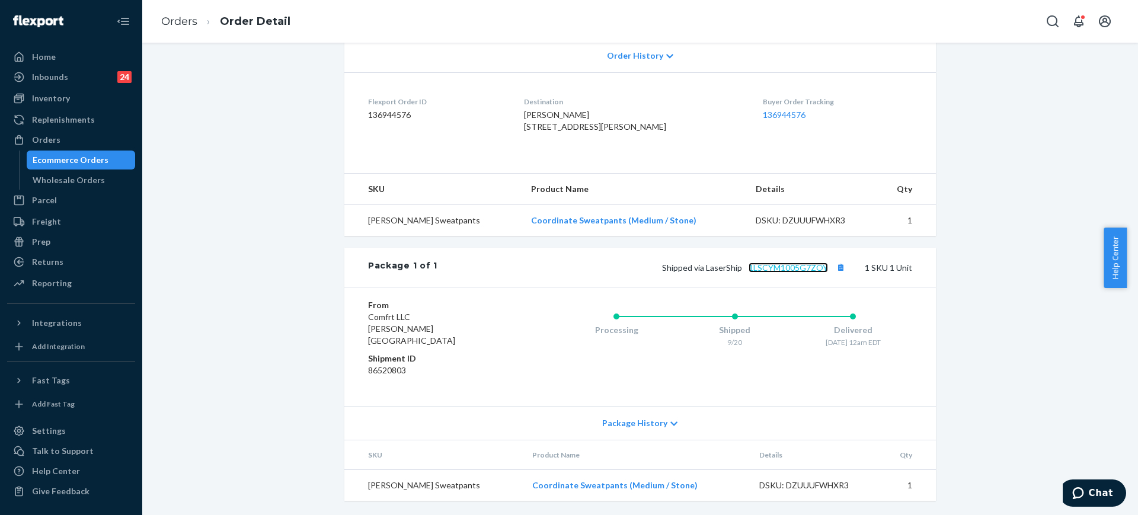
click at [791, 273] on link "1LSCYM1005G7ZOY" at bounding box center [787, 268] width 79 height 10
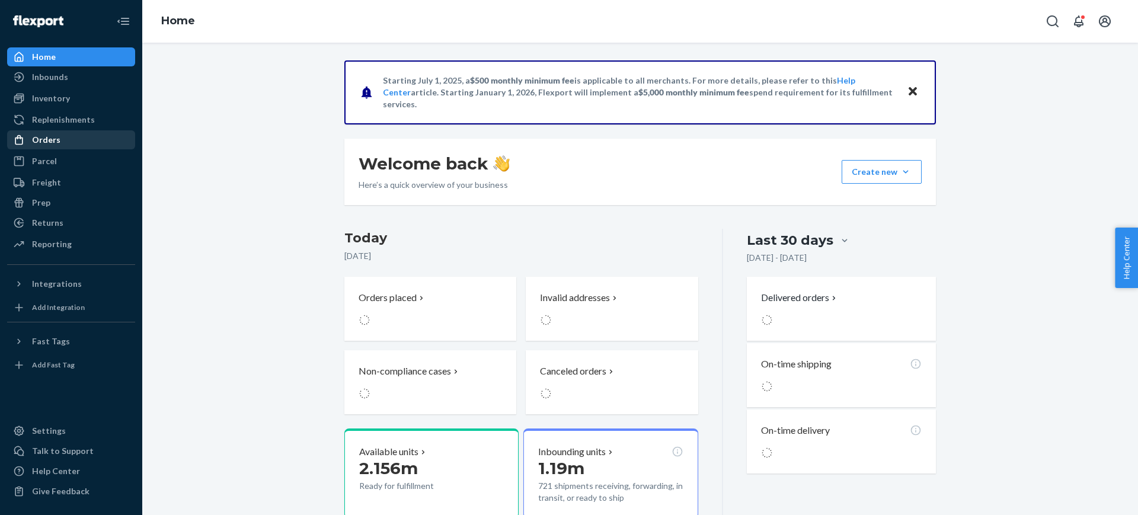
click at [56, 146] on div "Orders" at bounding box center [71, 140] width 126 height 17
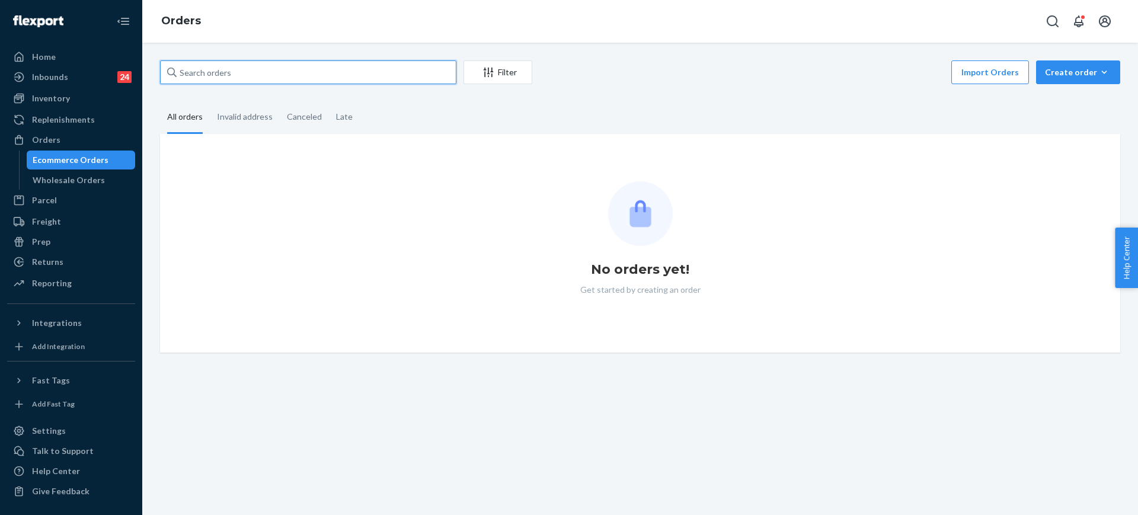
click at [273, 68] on input "text" at bounding box center [308, 72] width 296 height 24
paste input "254932615"
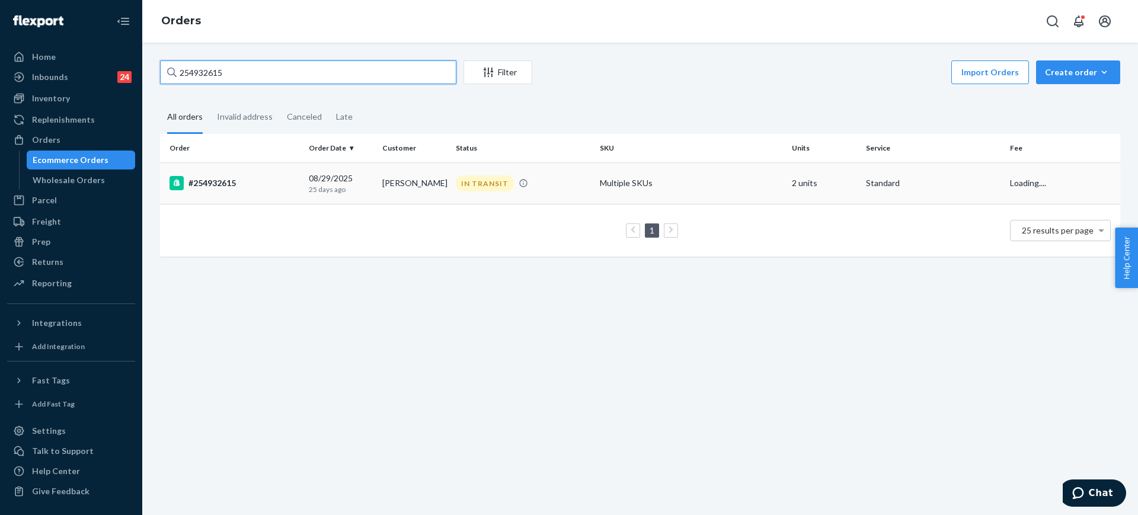
type input "254932615"
click at [712, 185] on td "Multiple SKUs" at bounding box center [691, 182] width 192 height 41
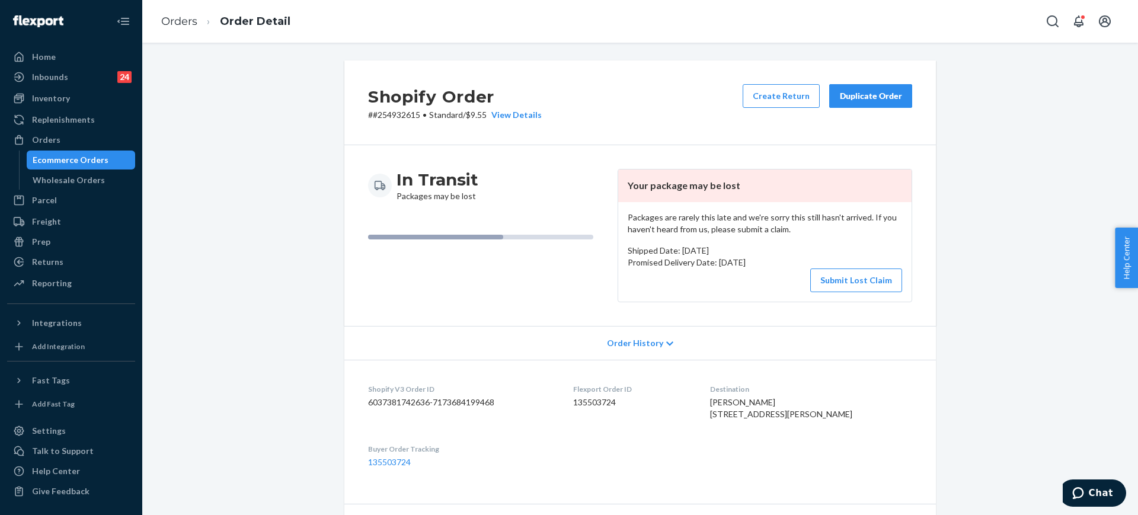
click at [869, 88] on button "Duplicate Order" at bounding box center [870, 96] width 83 height 24
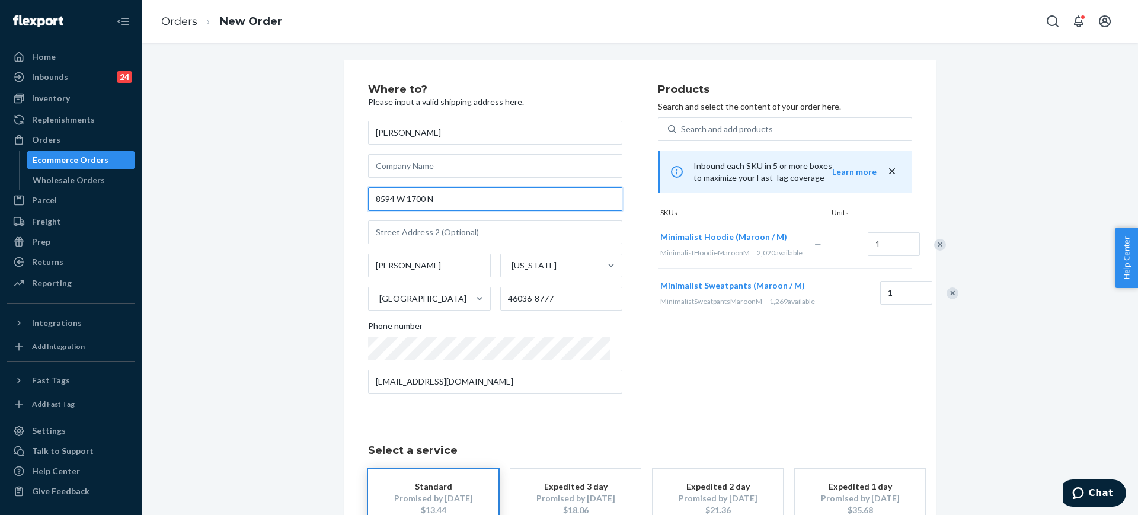
click at [546, 197] on input "8594 W 1700 N" at bounding box center [495, 199] width 254 height 24
drag, startPoint x: 437, startPoint y: 190, endPoint x: 441, endPoint y: 196, distance: 6.8
click at [437, 190] on input "8594 W 1700 N" at bounding box center [495, 199] width 254 height 24
click at [447, 201] on input "8594 W 1700 N" at bounding box center [495, 199] width 254 height 24
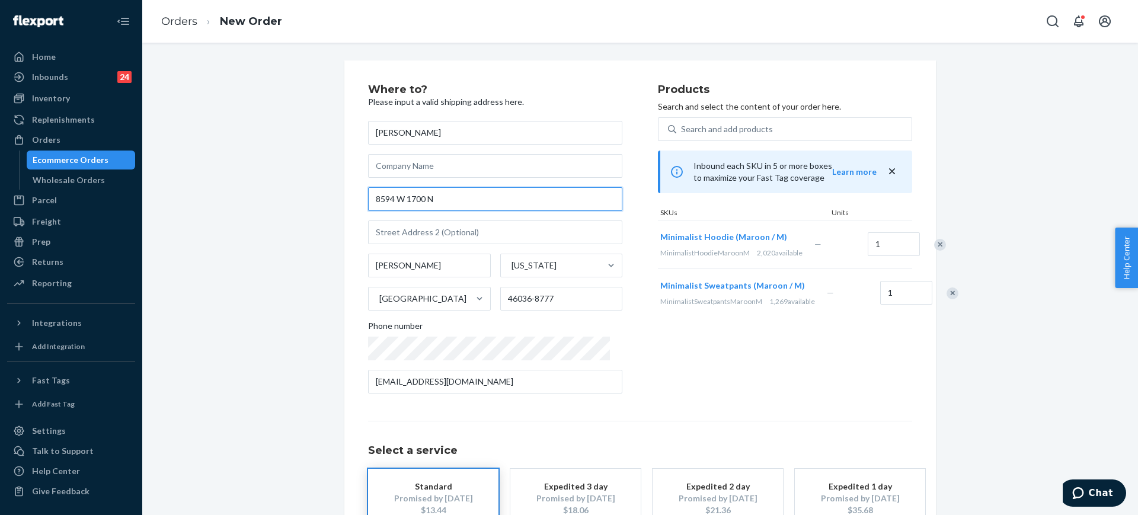
click at [447, 201] on input "8594 W 1700 N" at bounding box center [495, 199] width 254 height 24
paste input "County Road 1700 N Elwood, IN 46036"
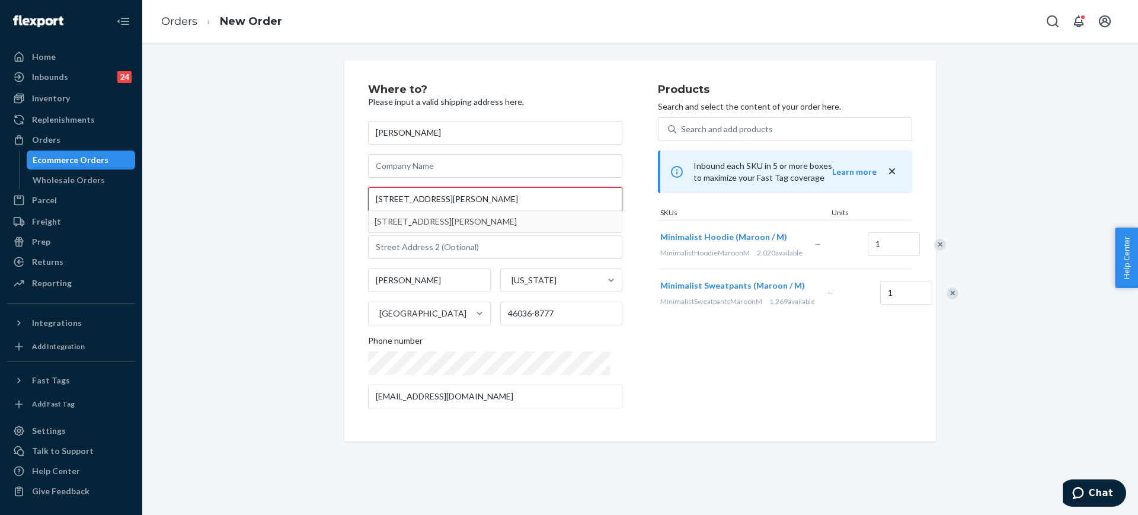
type input "8594 County Road 1700 N Elwood, IN 46036"
type input "46036"
type input "8594 County Rd 1700 N"
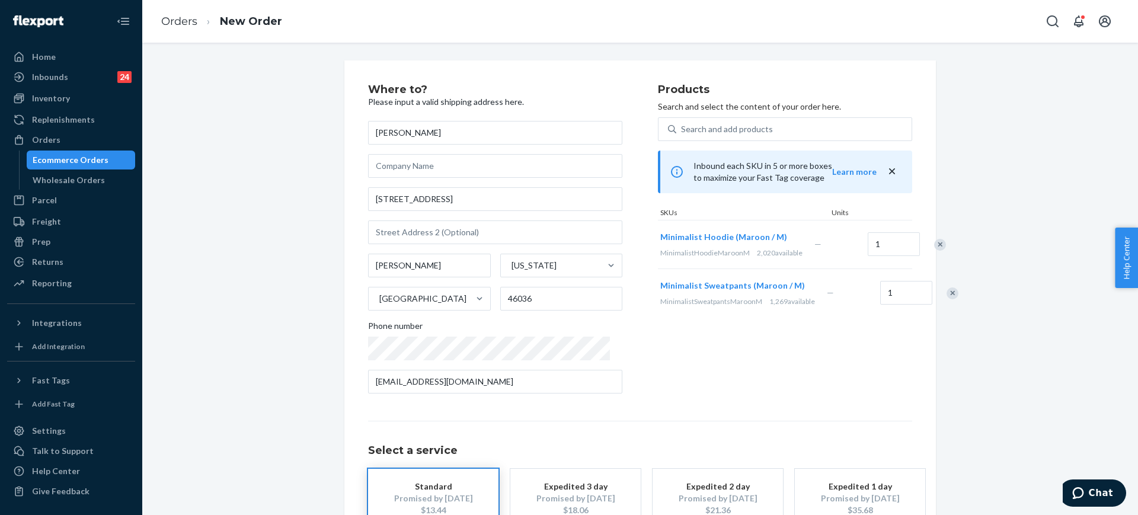
drag, startPoint x: 225, startPoint y: 332, endPoint x: 996, endPoint y: 352, distance: 770.6
click at [225, 332] on div "Where to? Please input a valid shipping address here. Carley Holliday 8594 Coun…" at bounding box center [640, 329] width 978 height 539
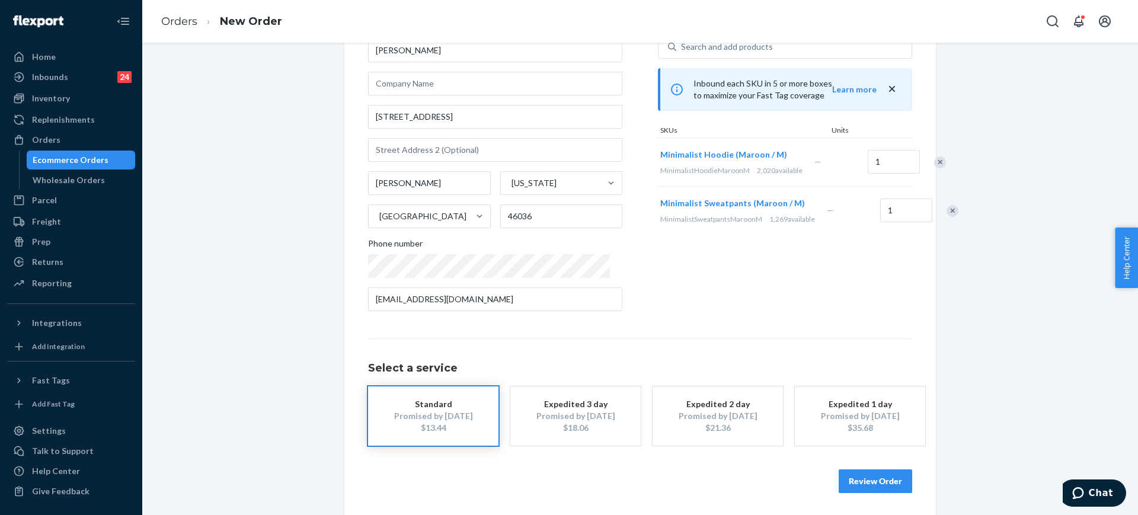
scroll to position [84, 0]
click at [907, 481] on div "Where to? Please input a valid shipping address here. Carley Holliday 8594 Coun…" at bounding box center [639, 245] width 591 height 539
click at [893, 476] on button "Review Order" at bounding box center [874, 480] width 73 height 24
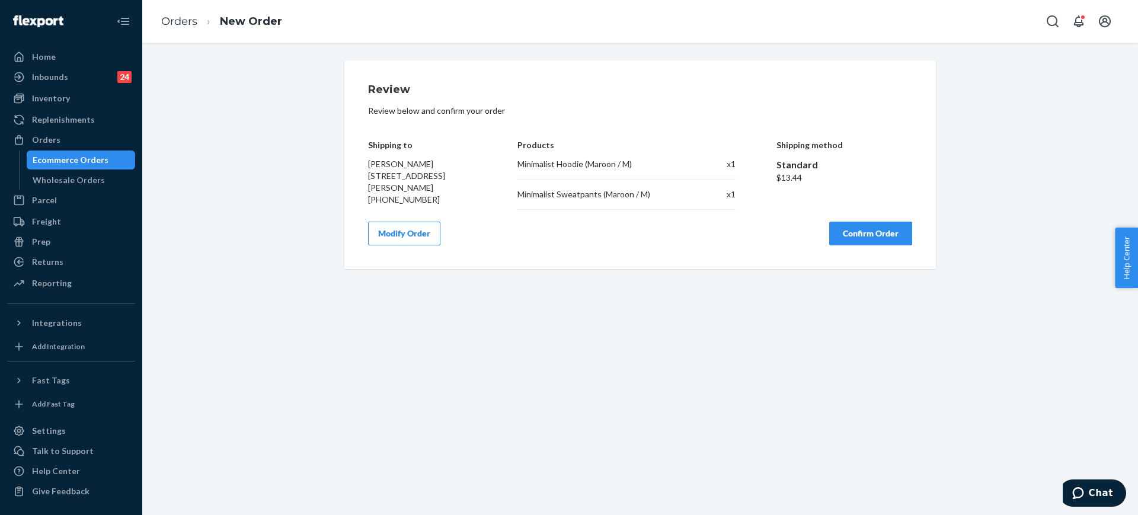
scroll to position [0, 0]
click at [854, 225] on button "Confirm Order" at bounding box center [870, 234] width 83 height 24
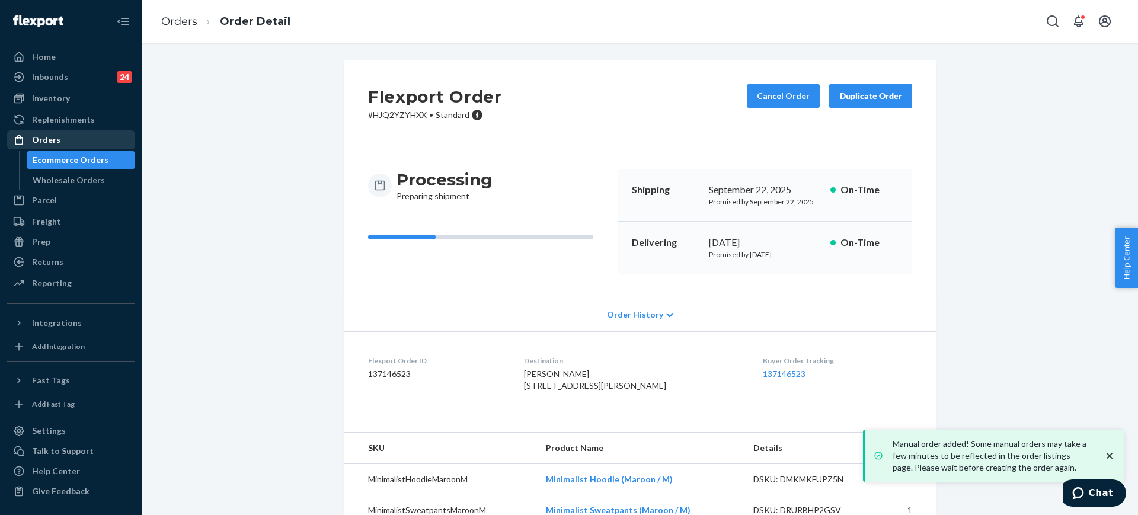
click at [96, 141] on div "Orders" at bounding box center [71, 140] width 126 height 17
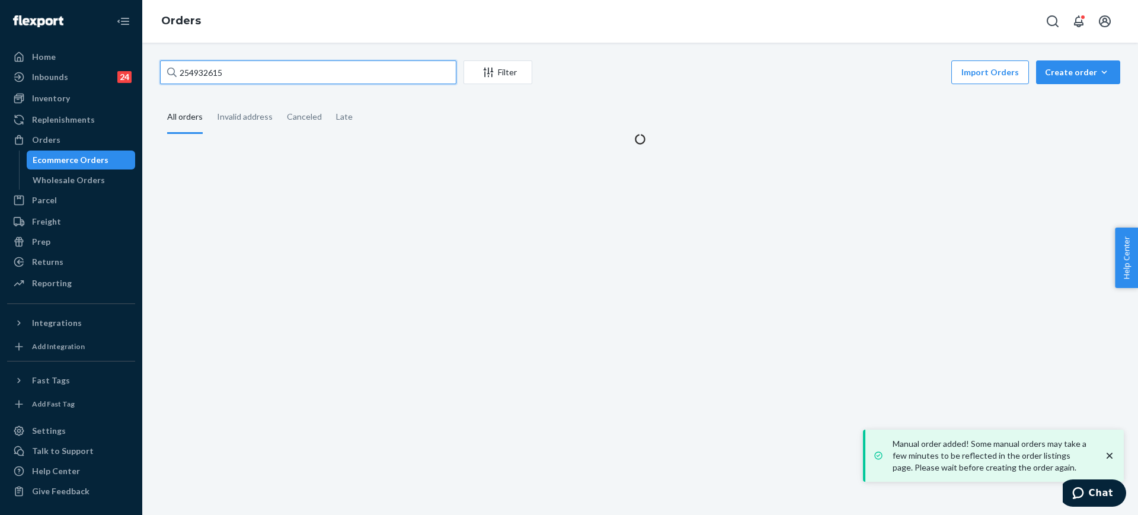
click at [255, 77] on input "254932615" at bounding box center [308, 72] width 296 height 24
paste input "844632"
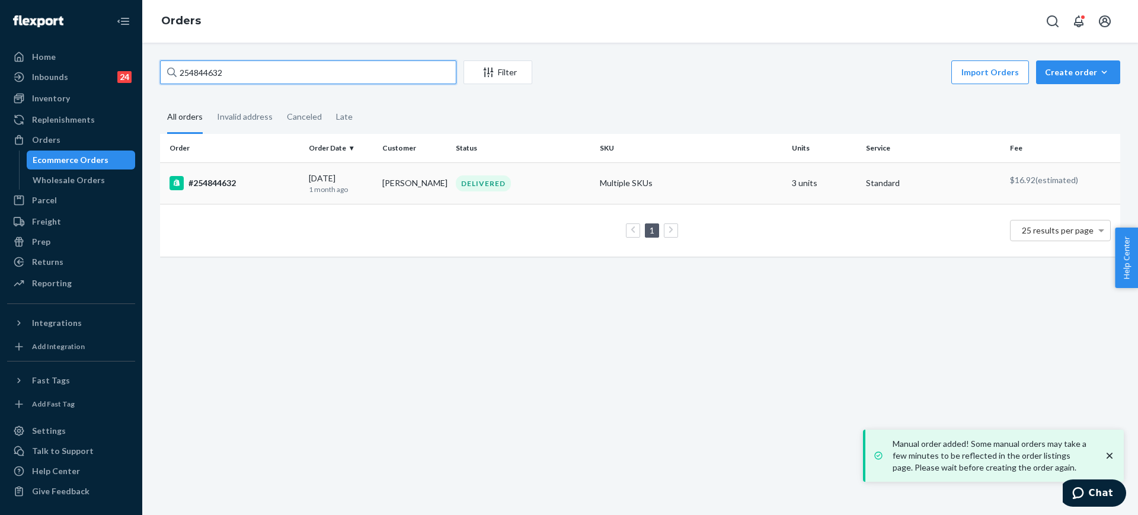
type input "254844632"
click at [610, 181] on td "Multiple SKUs" at bounding box center [691, 182] width 192 height 41
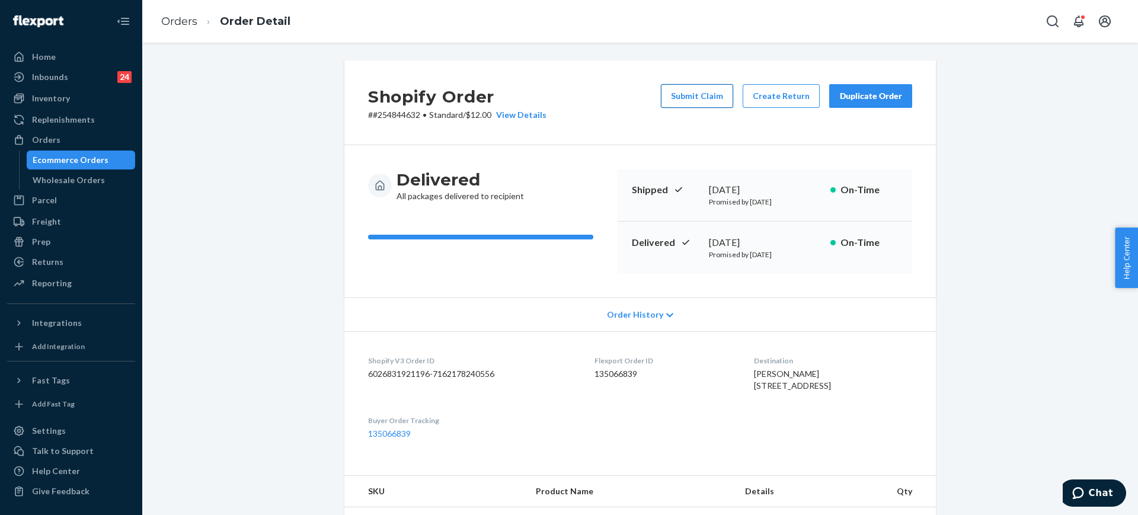
click at [673, 98] on button "Submit Claim" at bounding box center [697, 96] width 72 height 24
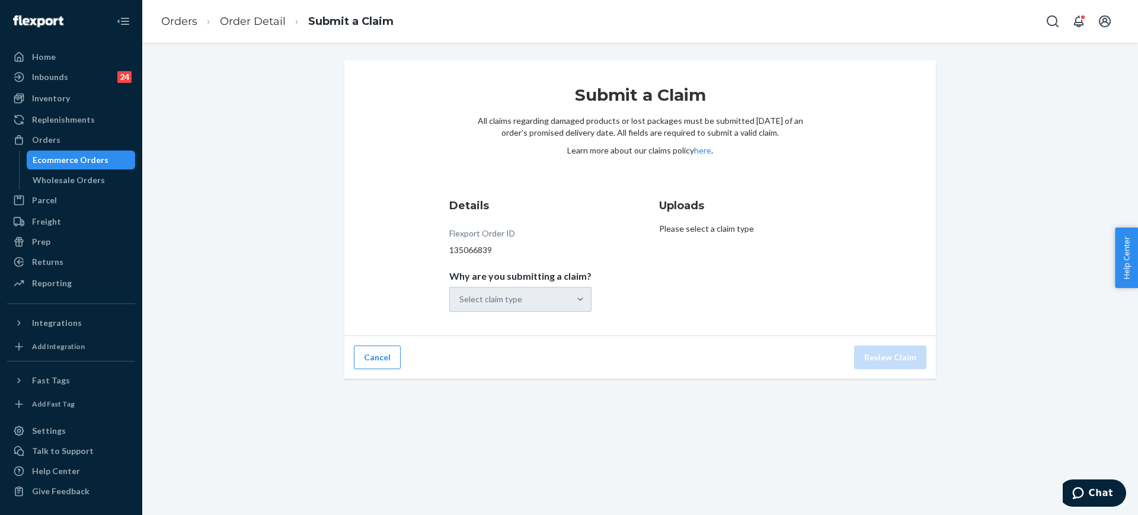
click at [555, 308] on div "Select claim type" at bounding box center [520, 299] width 142 height 25
click at [460, 305] on input "Why are you submitting a claim? Select claim type" at bounding box center [459, 299] width 1 height 12
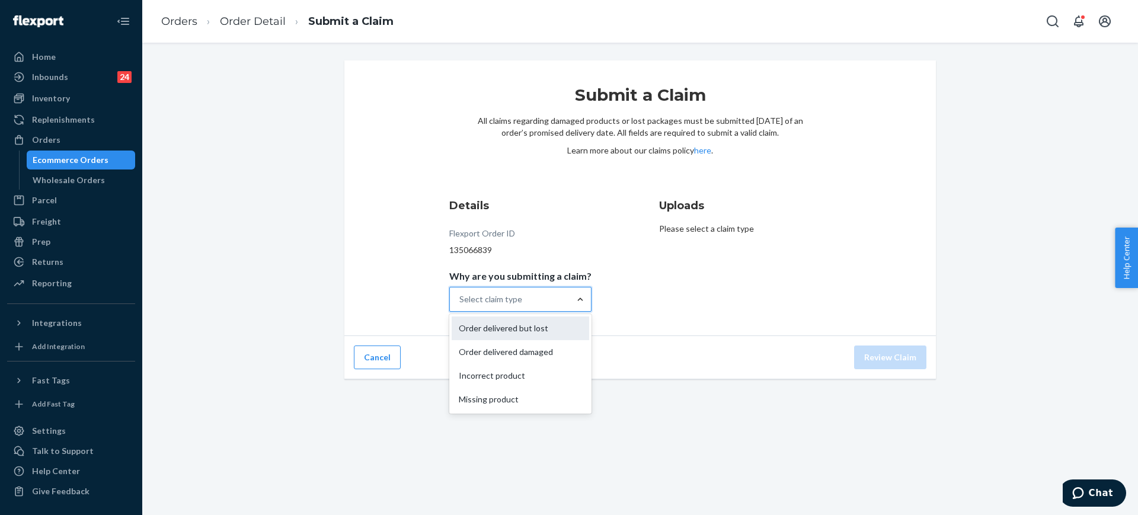
click at [562, 332] on div "Order delivered but lost" at bounding box center [520, 328] width 137 height 24
click at [460, 305] on input "Why are you submitting a claim? option Order delivered damaged focused, 2 of 4.…" at bounding box center [459, 299] width 1 height 12
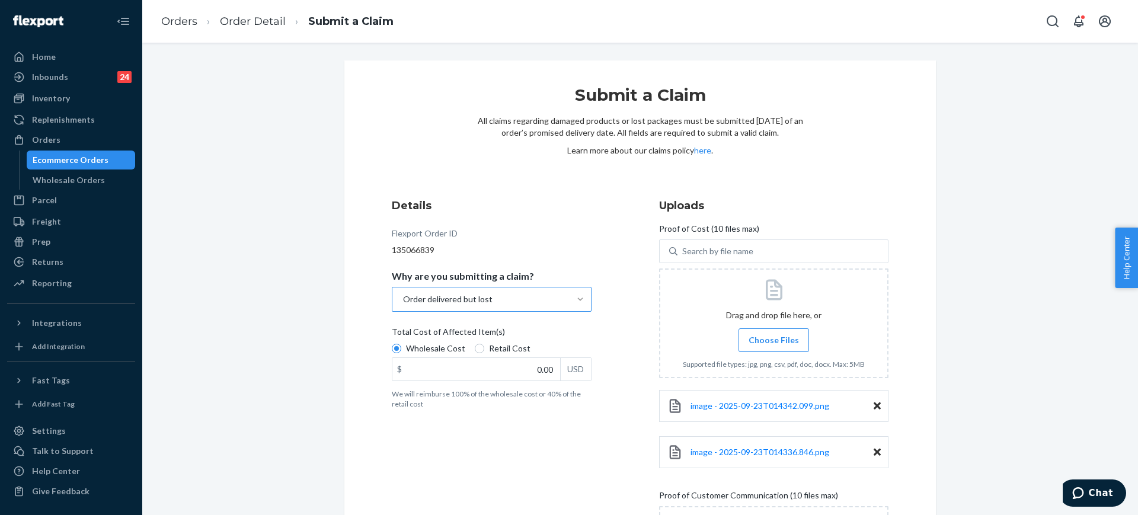
click at [902, 104] on div "Submit a Claim All claims regarding damaged products or lost packages must be s…" at bounding box center [639, 434] width 591 height 749
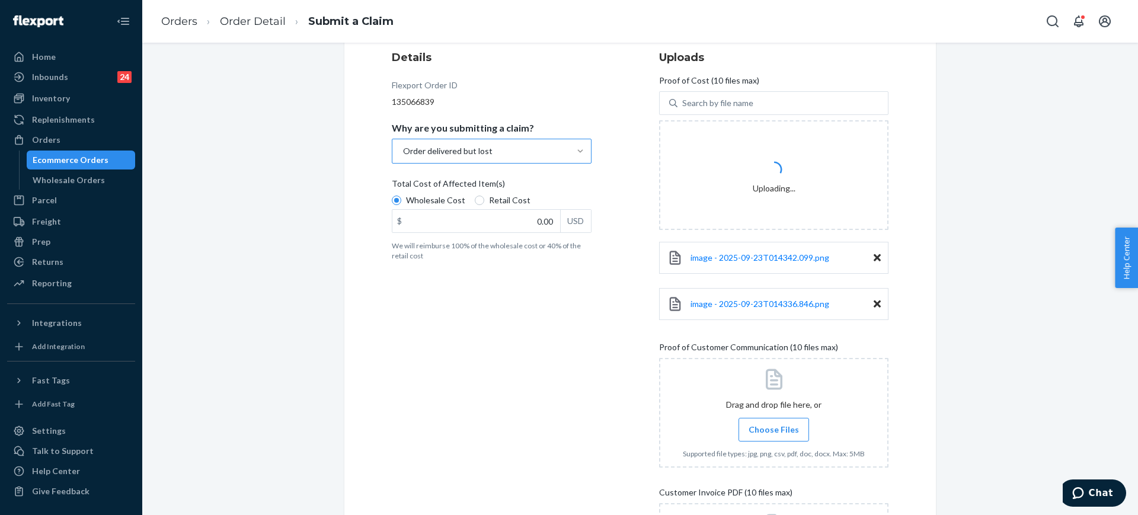
scroll to position [222, 0]
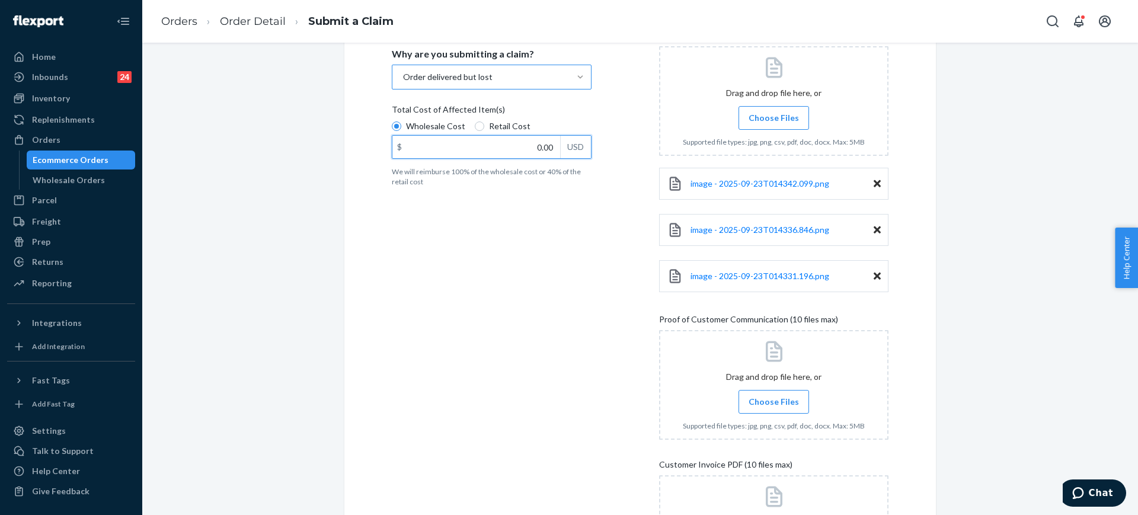
click at [512, 139] on input "0.00" at bounding box center [476, 147] width 168 height 23
type input "141.00"
drag, startPoint x: 564, startPoint y: 261, endPoint x: 328, endPoint y: 13, distance: 342.4
click at [564, 261] on div "Details Flexport Order ID 135066839 Why are you submitting a claim? Order deliv…" at bounding box center [506, 293] width 229 height 648
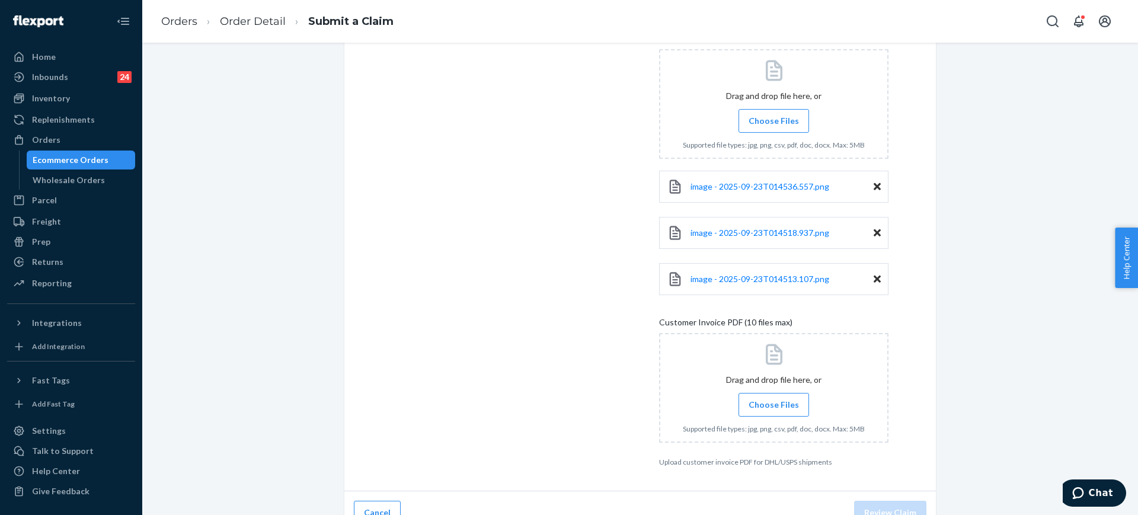
scroll to position [523, 0]
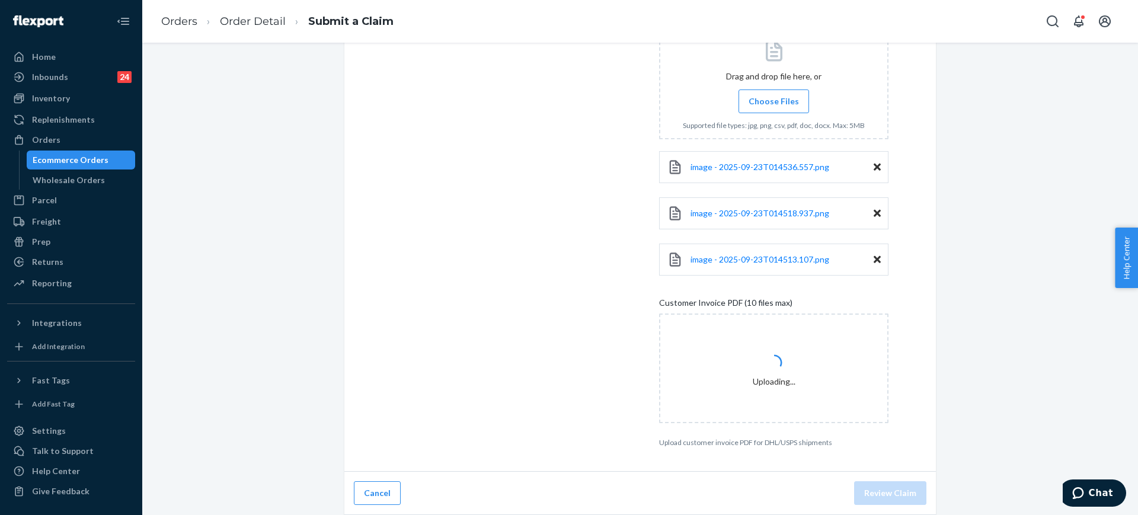
drag, startPoint x: 543, startPoint y: 353, endPoint x: 548, endPoint y: 348, distance: 6.3
click at [543, 353] on div "Details Flexport Order ID 135066839 Why are you submitting a claim? Order deliv…" at bounding box center [506, 61] width 229 height 786
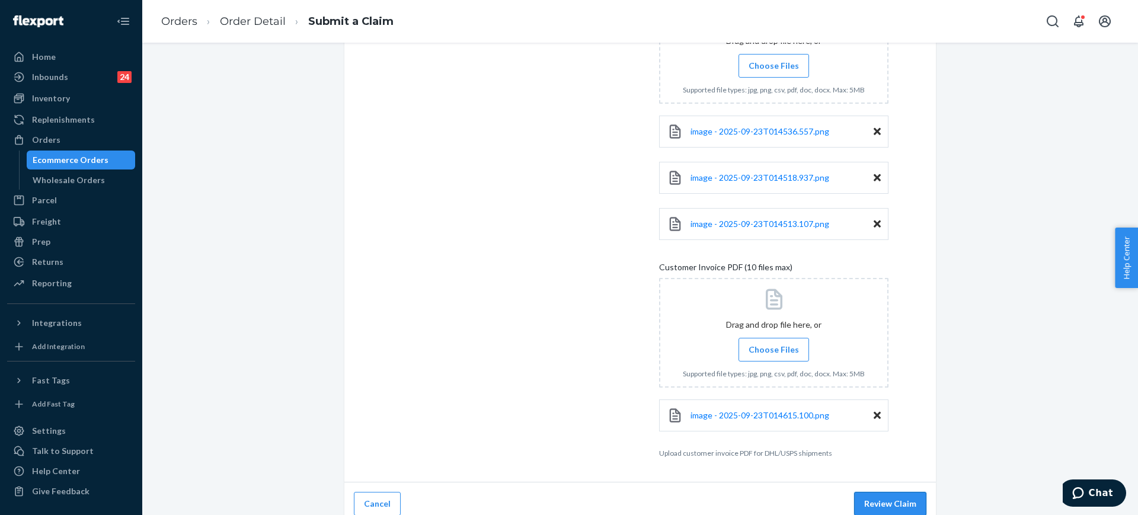
scroll to position [569, 0]
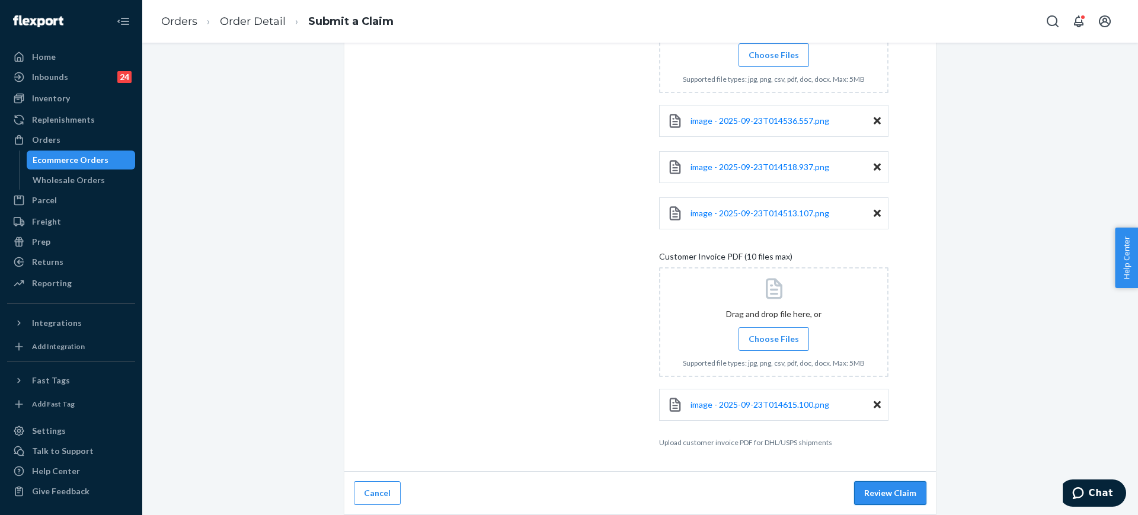
drag, startPoint x: 866, startPoint y: 513, endPoint x: 868, endPoint y: 504, distance: 9.1
click at [866, 513] on div "Cancel Review Claim" at bounding box center [639, 493] width 591 height 43
click at [874, 499] on button "Review Claim" at bounding box center [890, 493] width 72 height 24
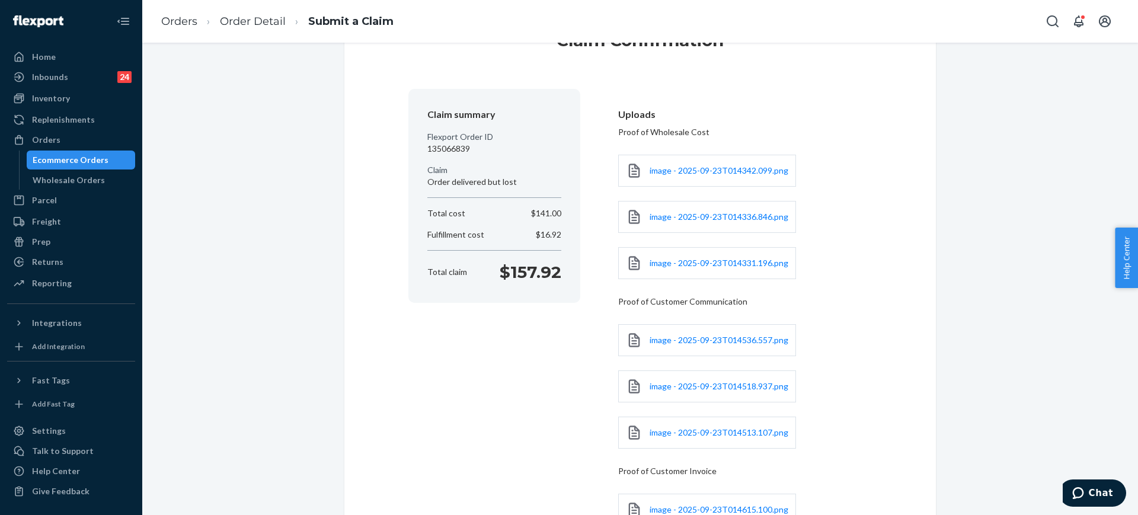
scroll to position [0, 0]
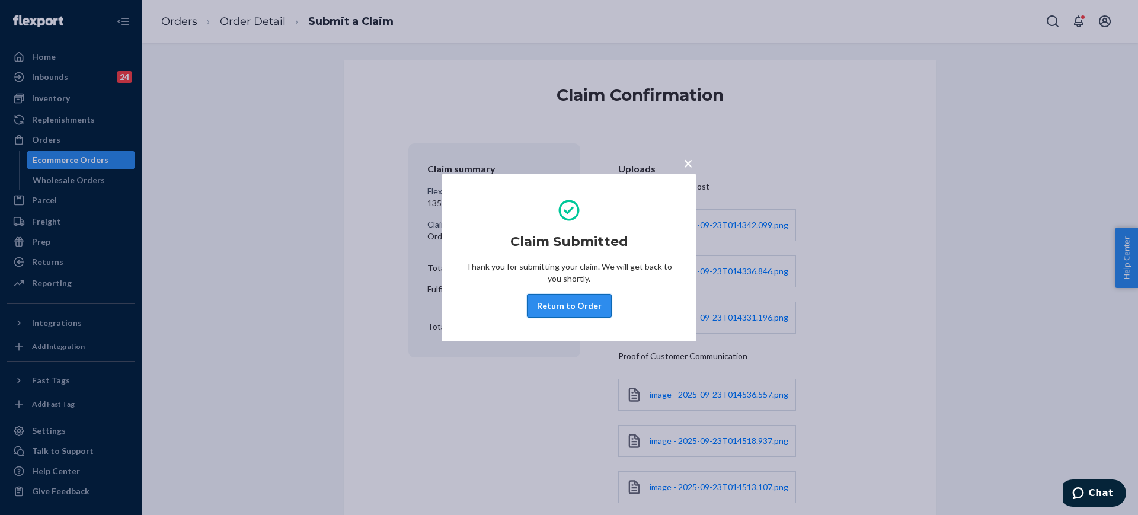
click at [554, 299] on button "Return to Order" at bounding box center [569, 306] width 85 height 24
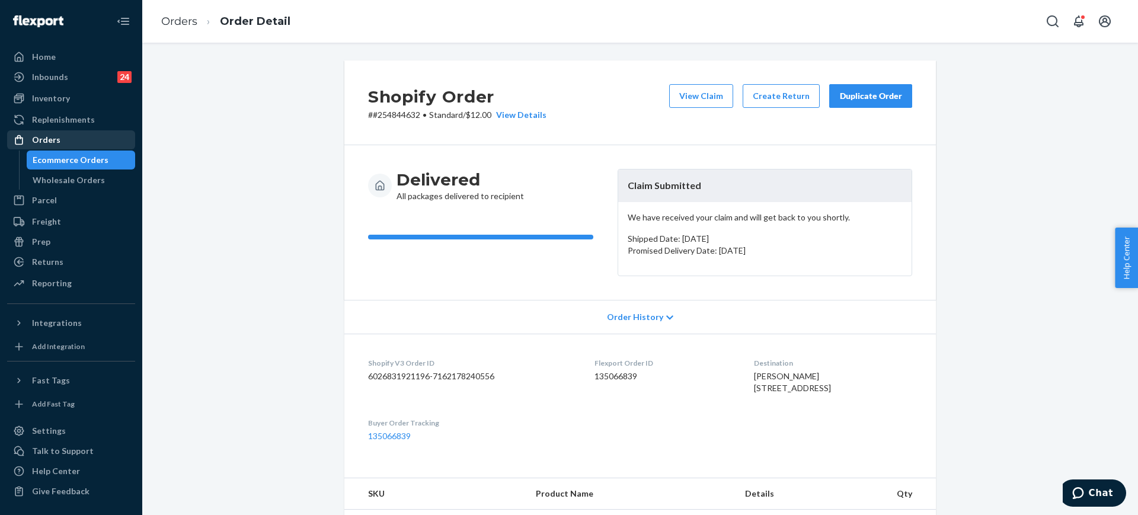
click at [65, 135] on div "Orders" at bounding box center [71, 140] width 126 height 17
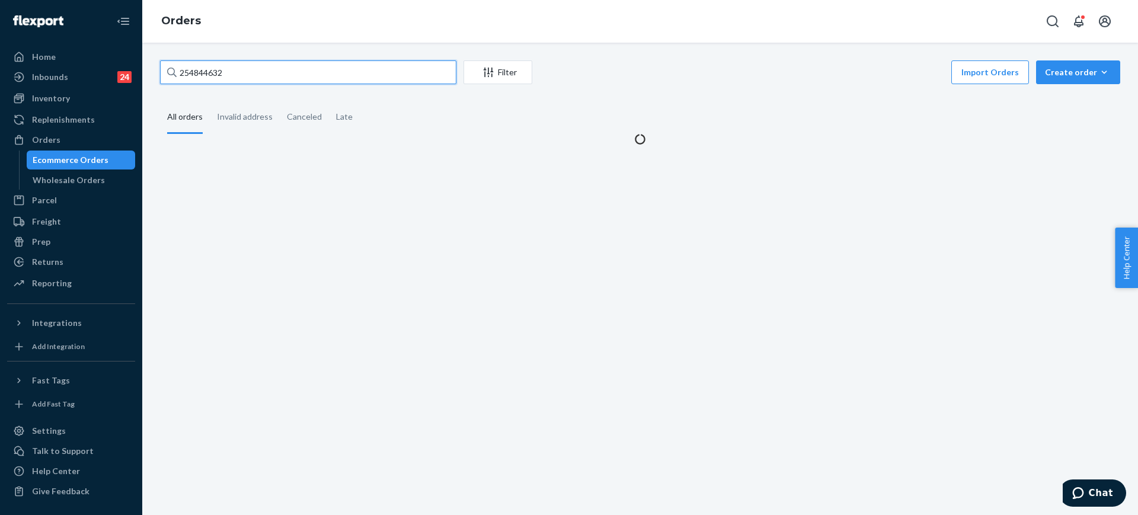
click at [306, 75] on input "254844632" at bounding box center [308, 72] width 296 height 24
paste input "5235790"
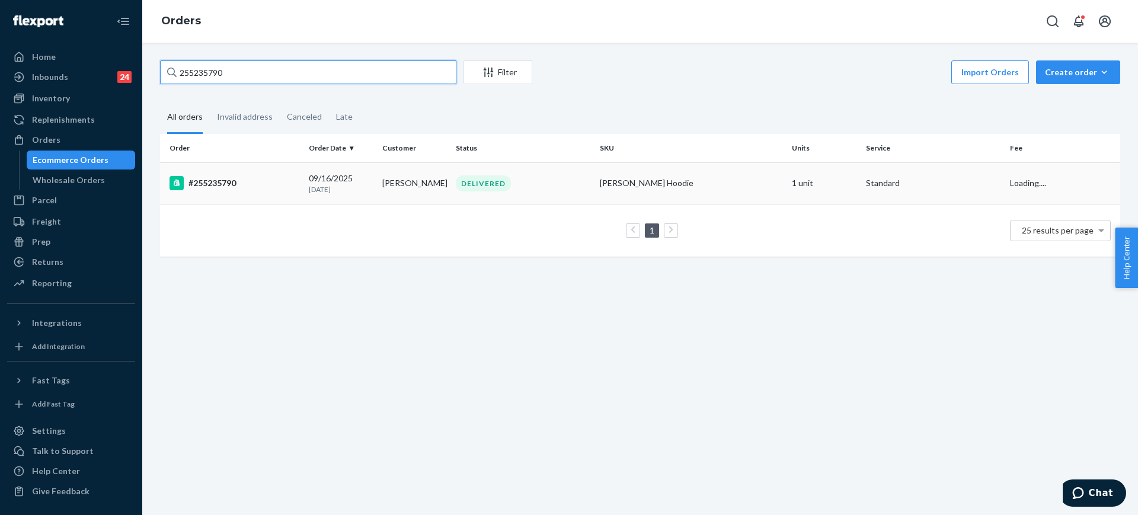
type input "255235790"
click at [578, 181] on div "DELIVERED" at bounding box center [522, 183] width 139 height 16
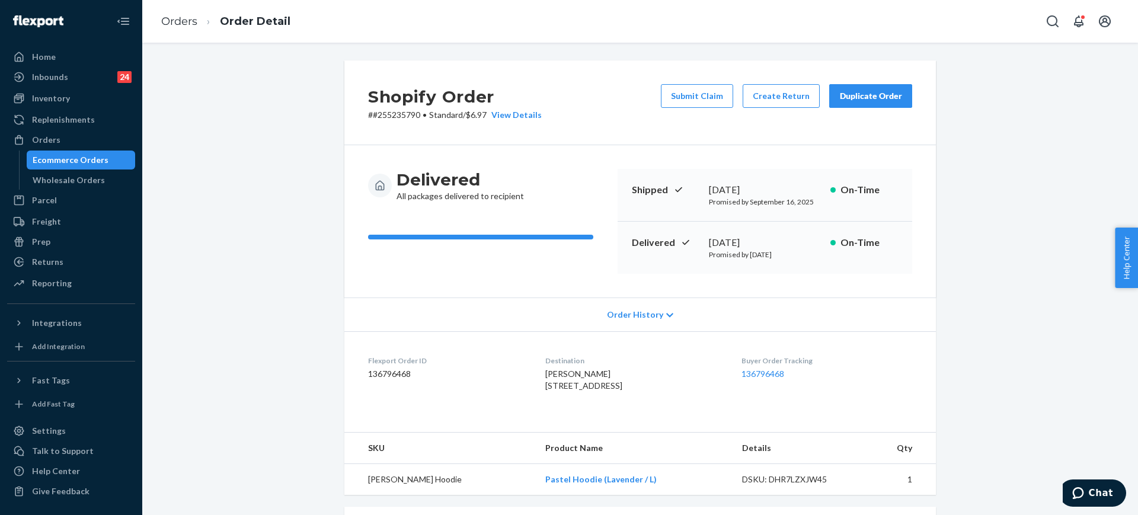
click at [774, 79] on div "Shopify Order # #255235790 • Standard / $6.97 View Details Submit Claim Create …" at bounding box center [639, 102] width 591 height 85
click at [777, 92] on button "Create Return" at bounding box center [780, 96] width 77 height 24
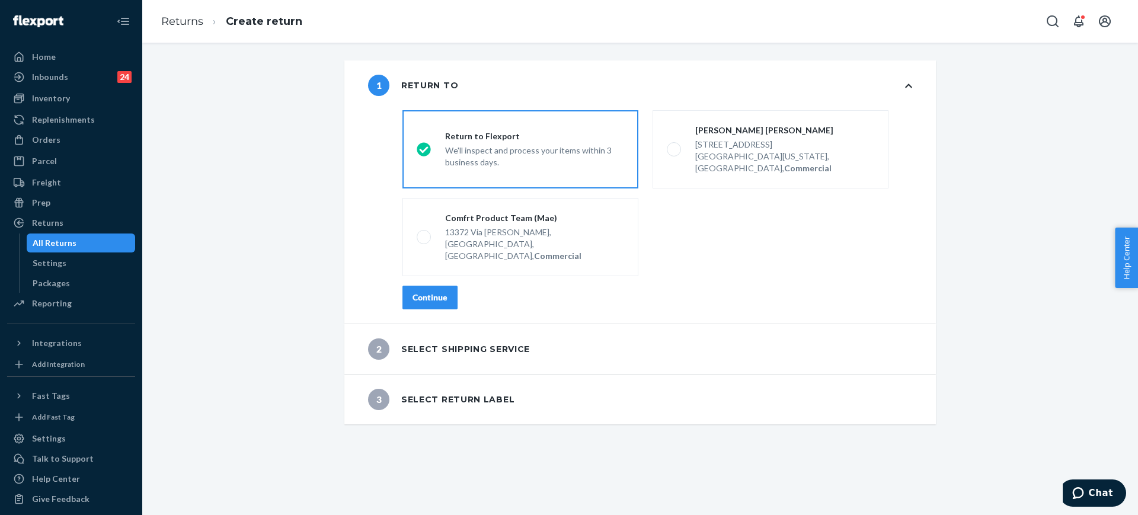
click at [450, 286] on button "Continue" at bounding box center [429, 298] width 55 height 24
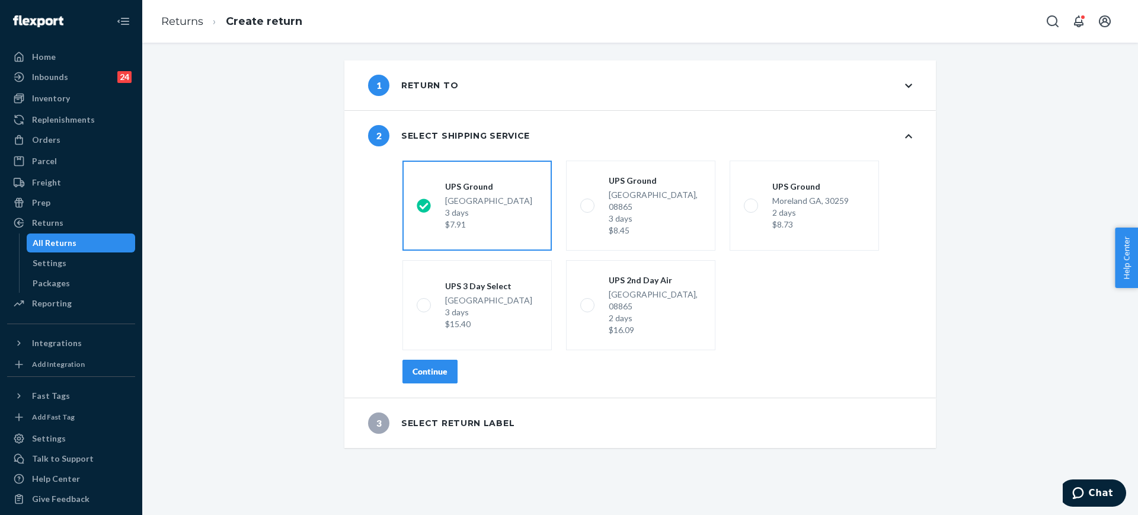
click at [402, 360] on button "Continue" at bounding box center [429, 372] width 55 height 24
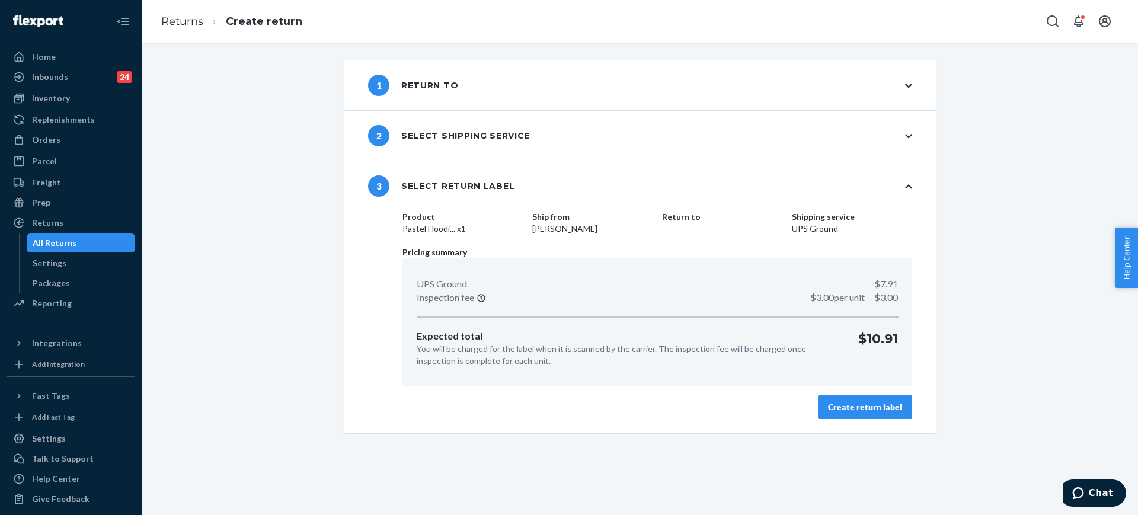
click at [868, 414] on button "Create return label" at bounding box center [865, 407] width 94 height 24
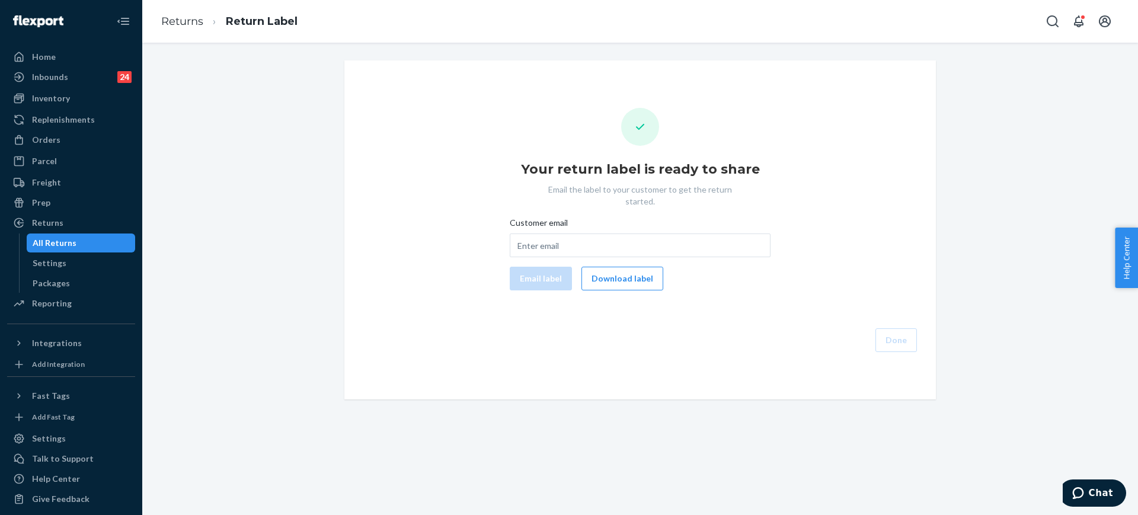
drag, startPoint x: 628, startPoint y: 268, endPoint x: 745, endPoint y: 427, distance: 197.9
click at [628, 268] on button "Download label" at bounding box center [622, 279] width 82 height 24
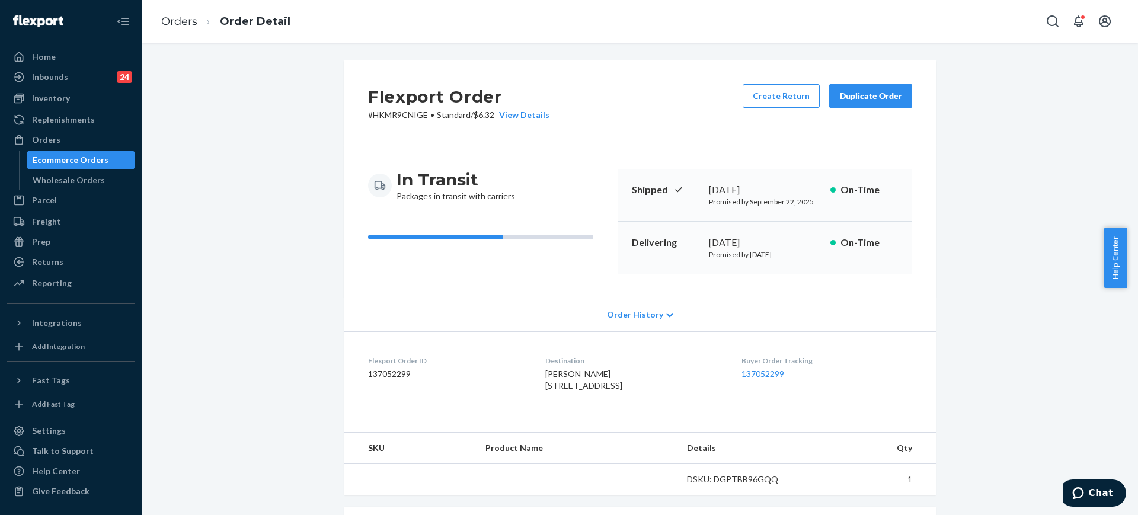
scroll to position [222, 0]
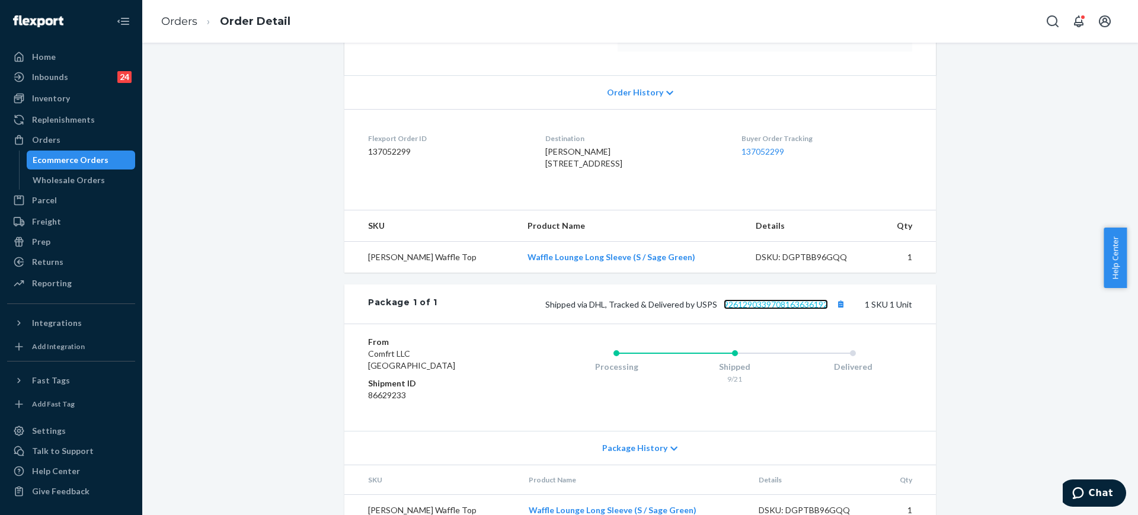
click at [806, 309] on link "9261290339708163636192" at bounding box center [776, 304] width 104 height 10
